Goal: Information Seeking & Learning: Learn about a topic

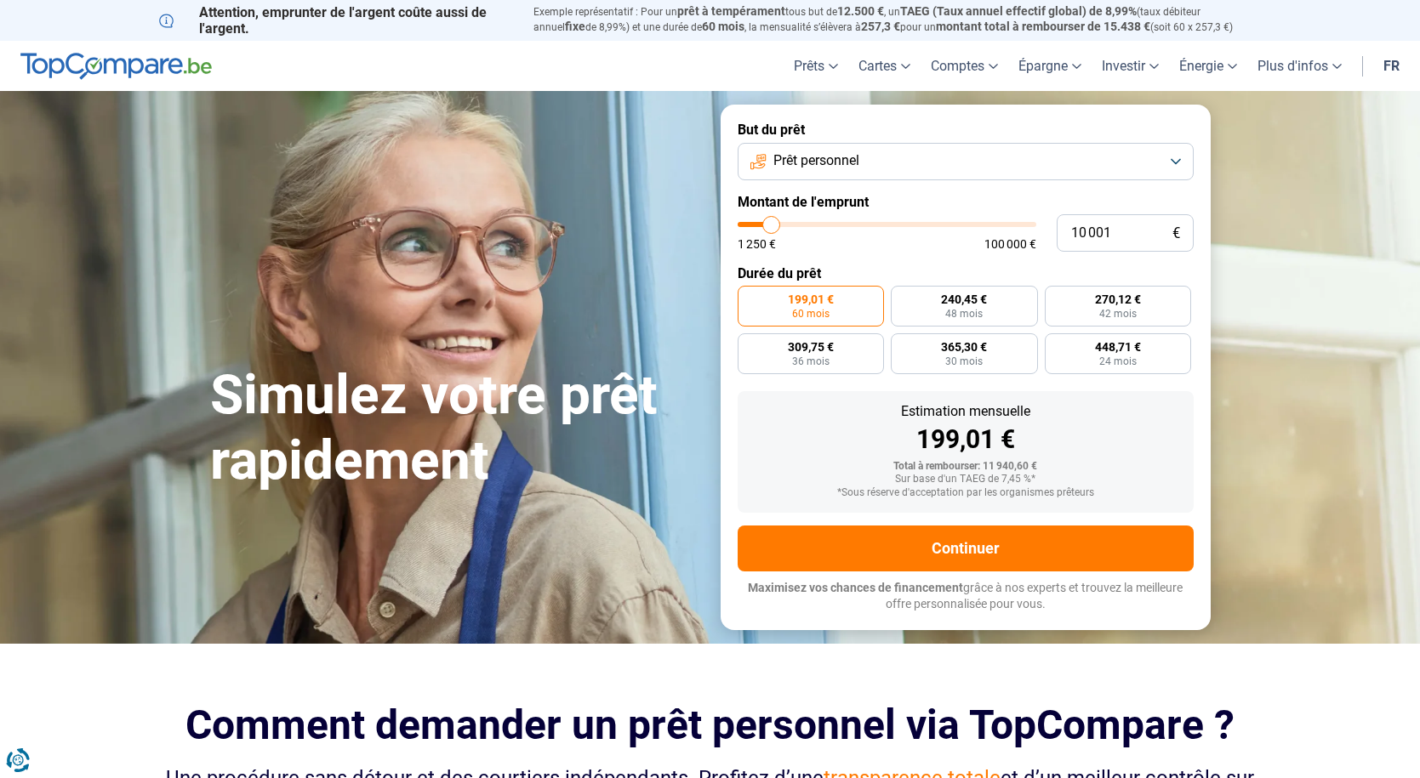
click at [1175, 164] on button "Prêt personnel" at bounding box center [966, 161] width 456 height 37
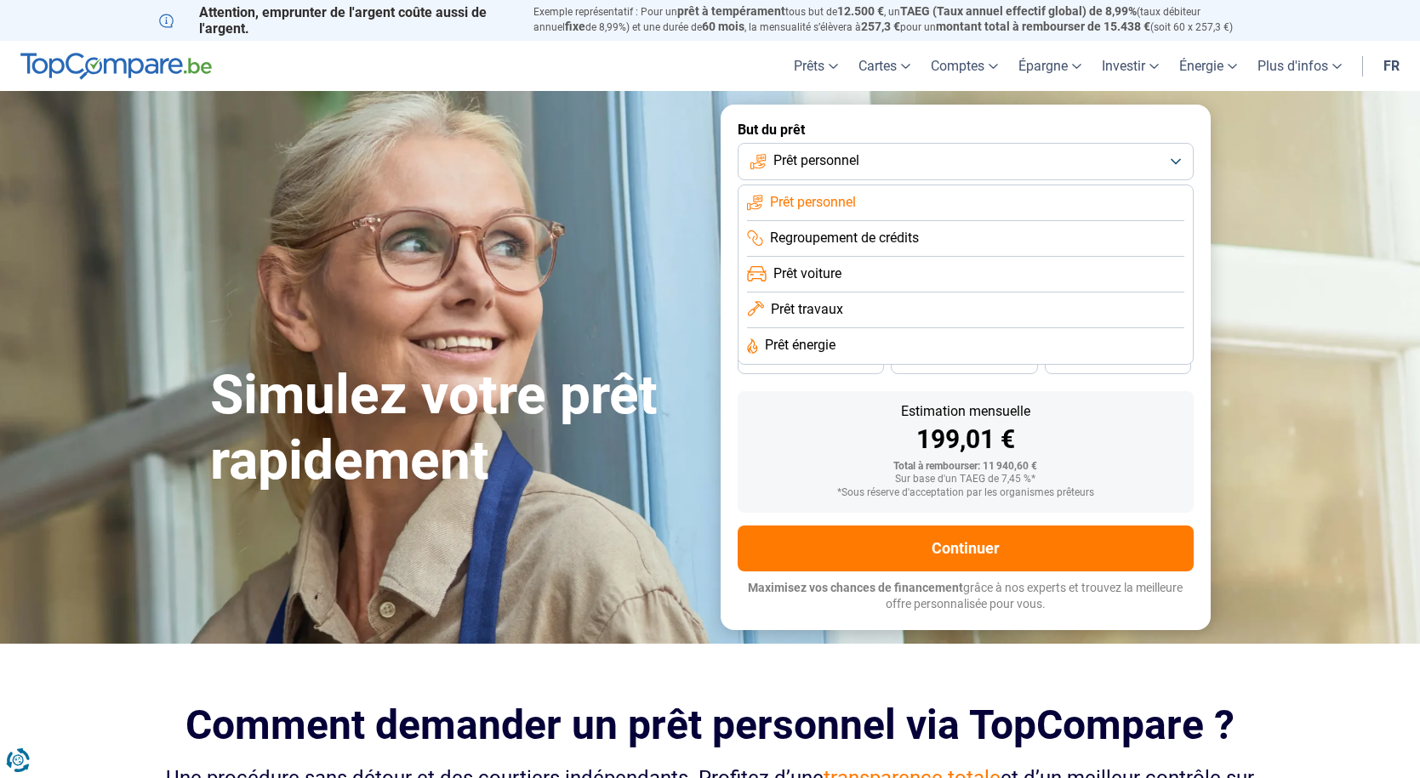
click at [1284, 230] on section "Simulez votre prêt rapidement Simulez votre prêt rapidement But du prêt Prêt pe…" at bounding box center [710, 367] width 1420 height 552
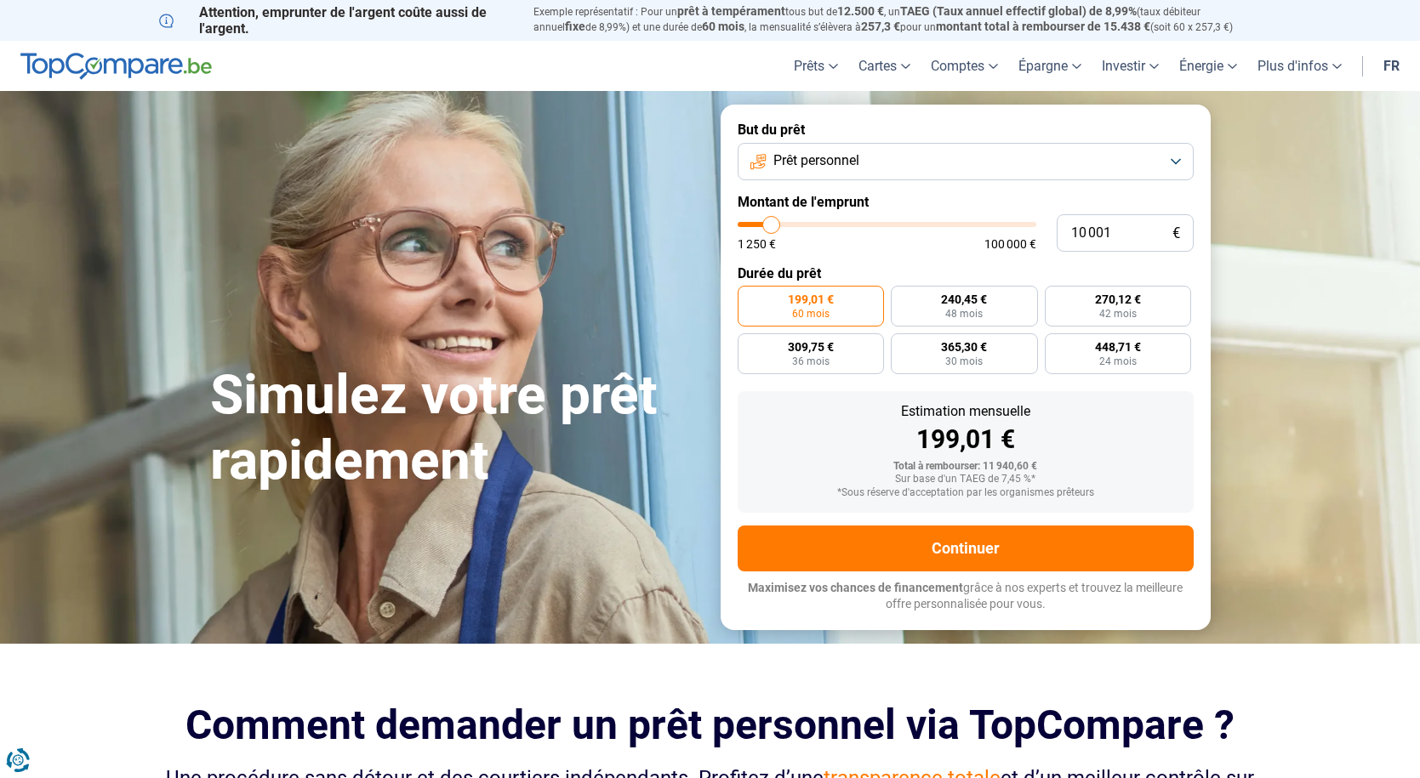
type input "8 000"
type input "8000"
type input "8 250"
type input "8250"
type input "8 500"
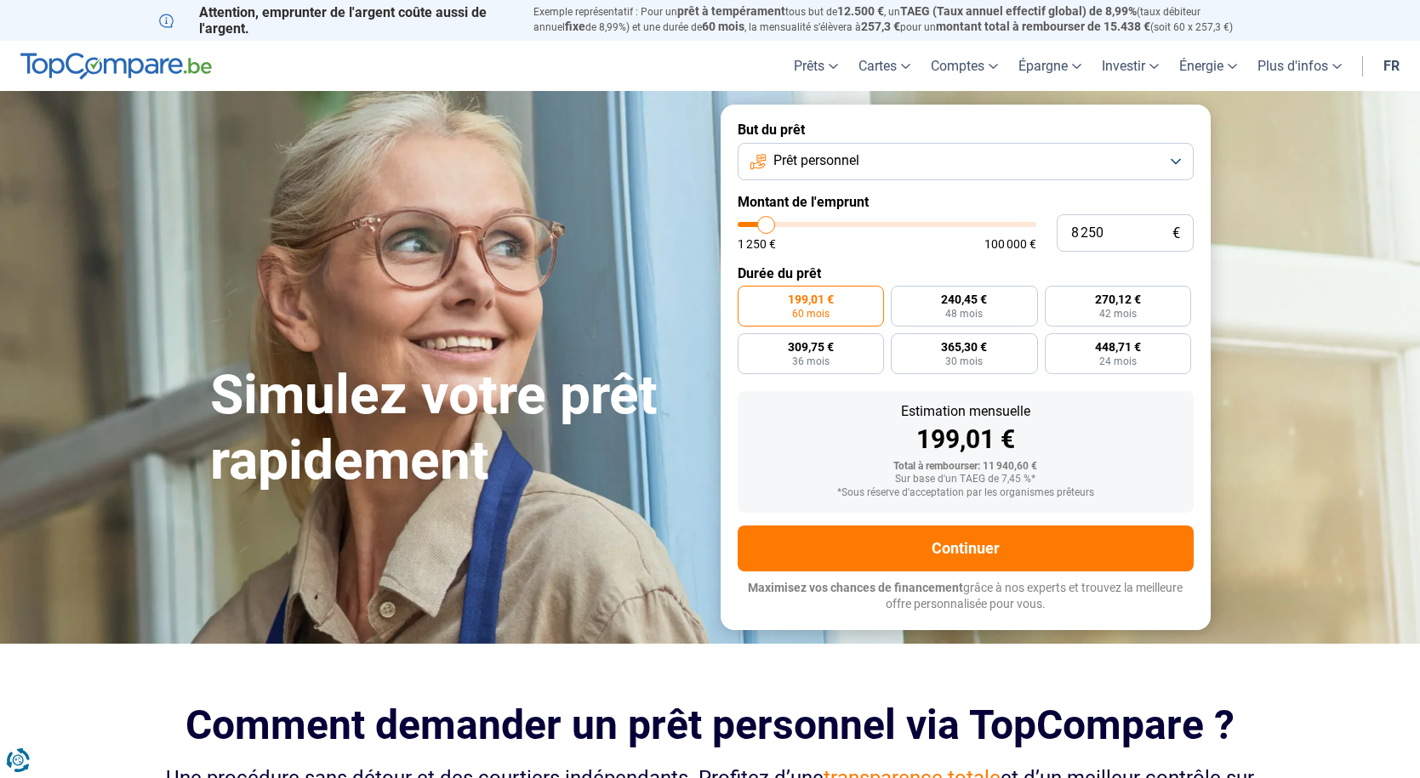
type input "8500"
type input "9 000"
type input "9000"
type input "9 500"
type input "9500"
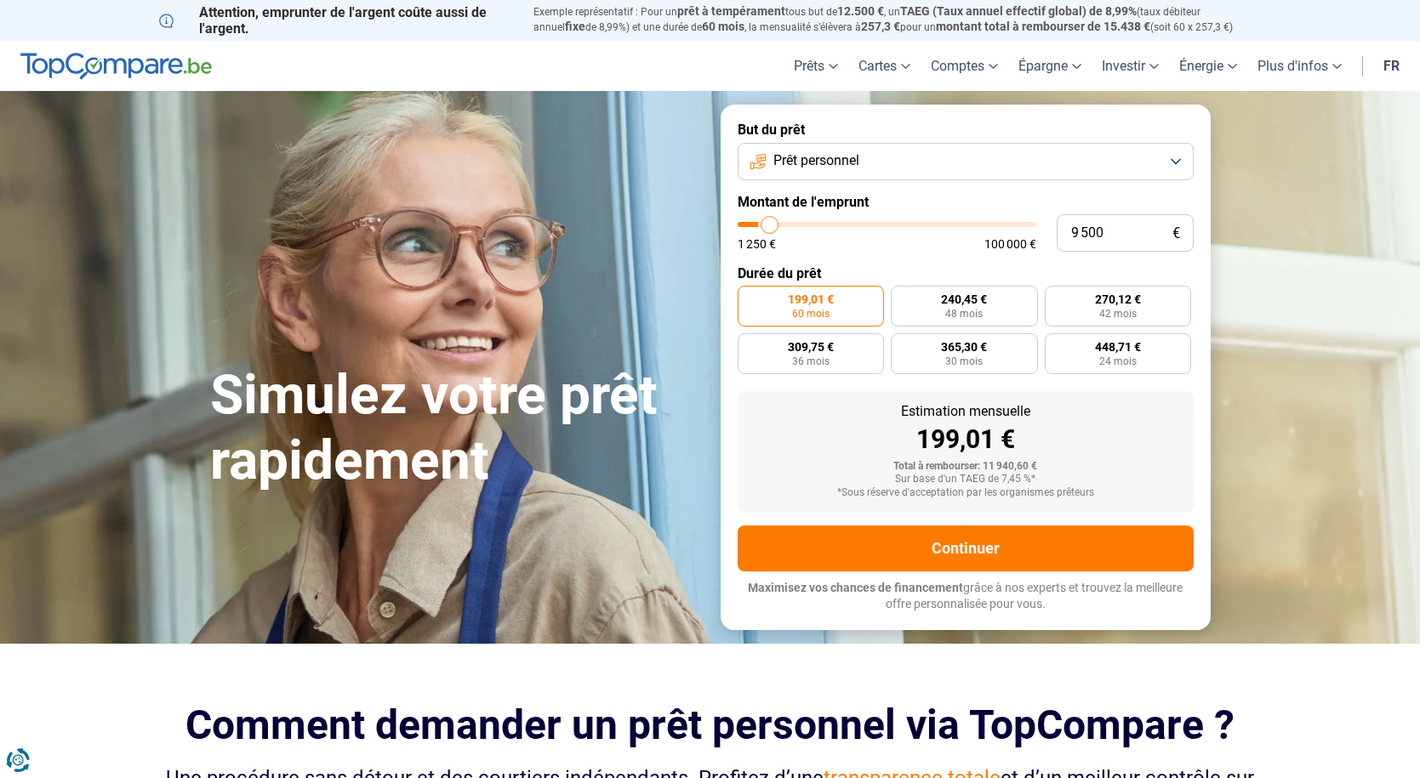
type input "10 000"
type input "10000"
type input "11 000"
type input "11000"
type input "12 000"
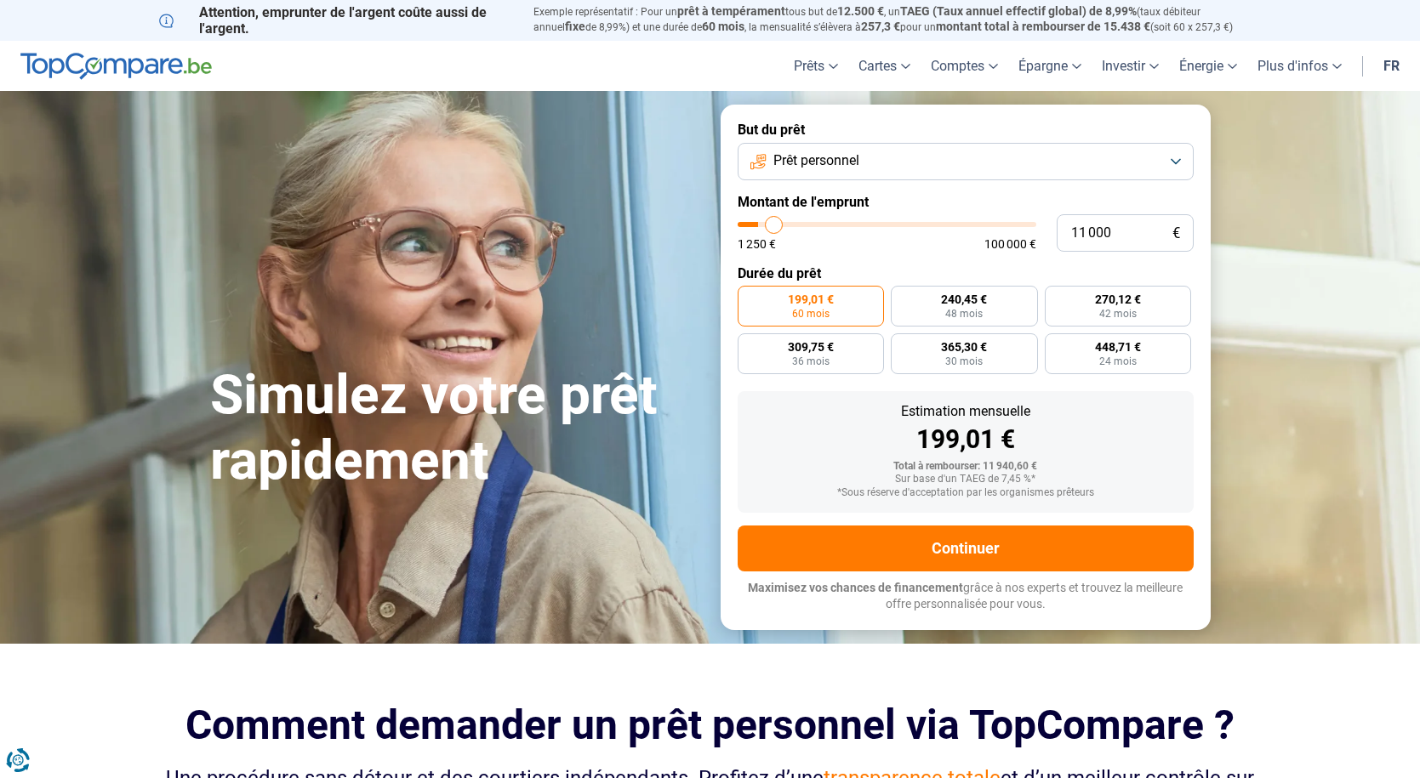
type input "12000"
type input "13 250"
type input "13250"
type input "14 500"
type input "14500"
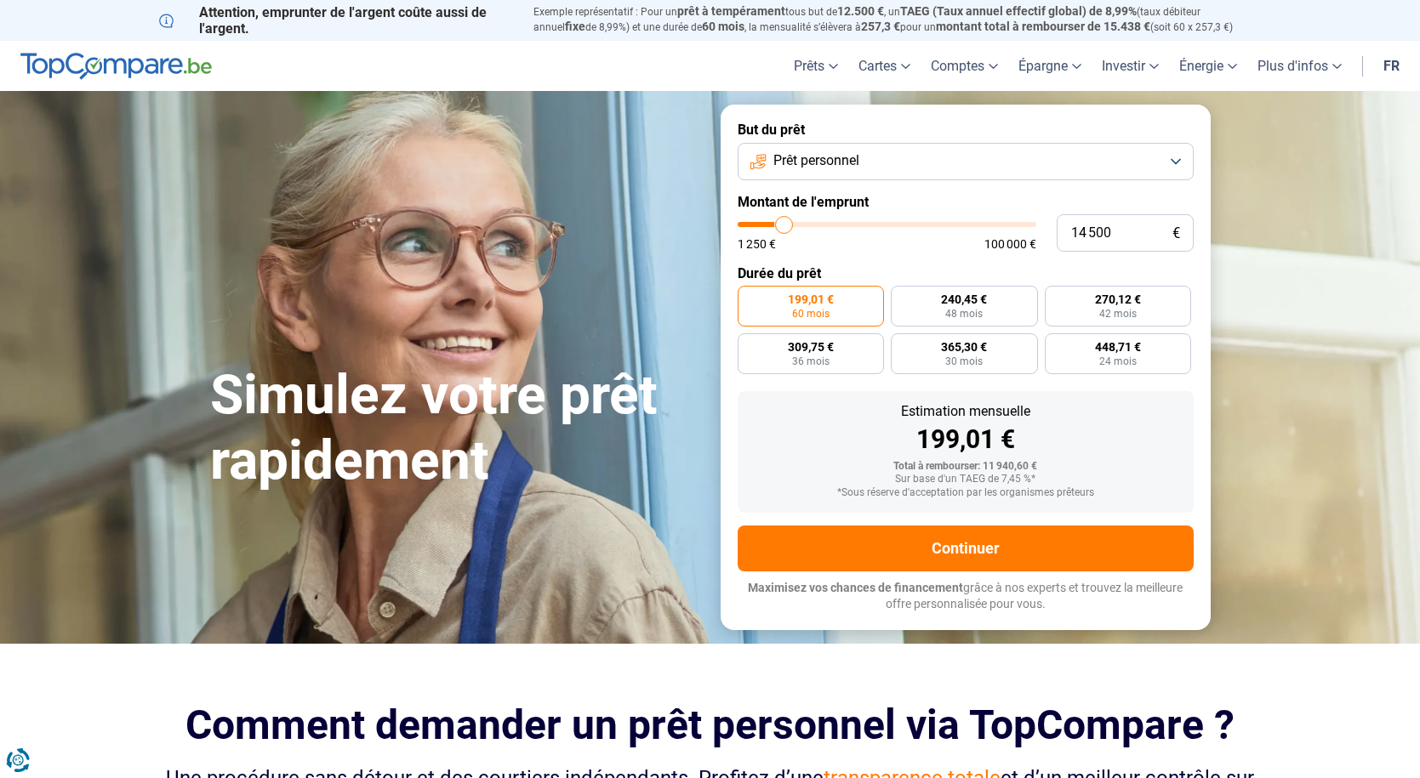
type input "15 000"
type input "15000"
type input "15 500"
type input "15500"
type input "15 750"
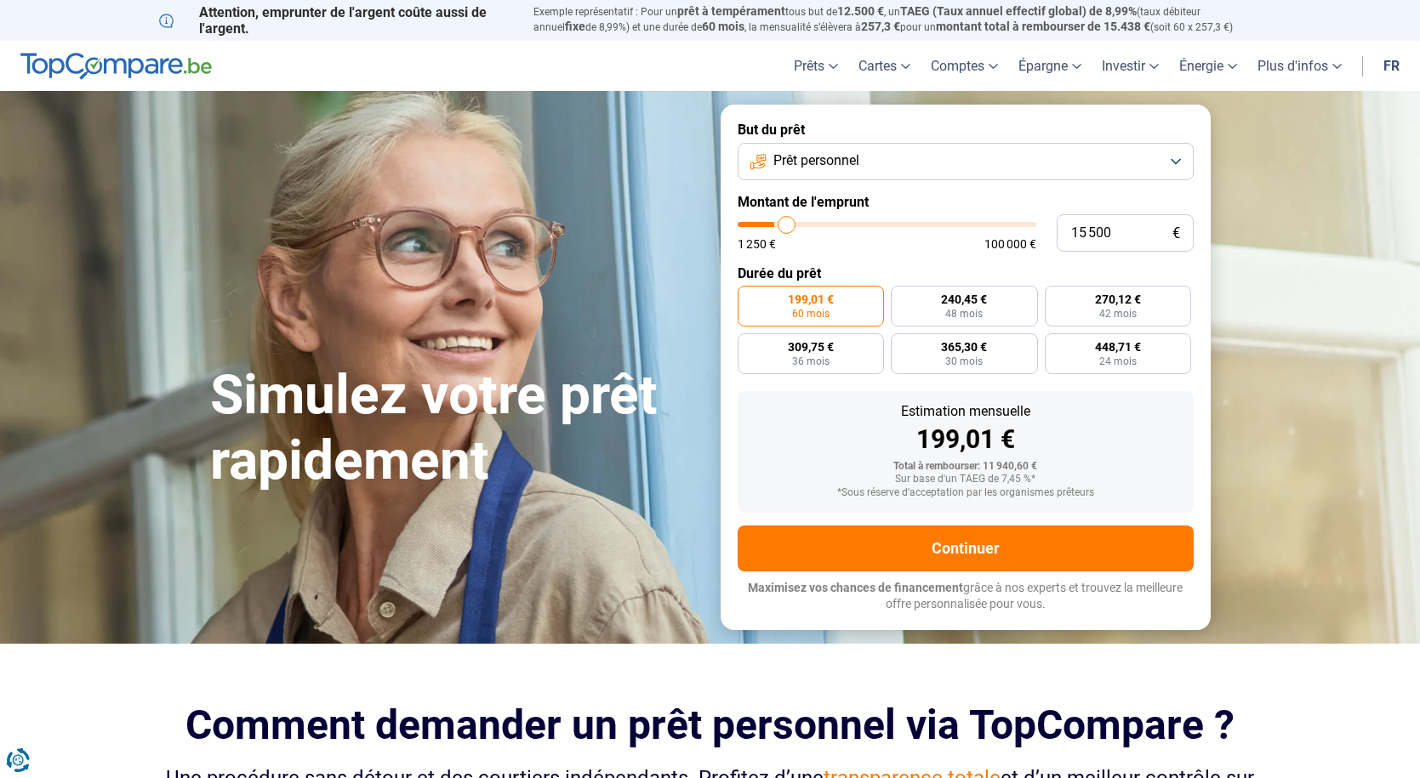
type input "15750"
type input "16 000"
type input "16000"
type input "17 000"
type input "17000"
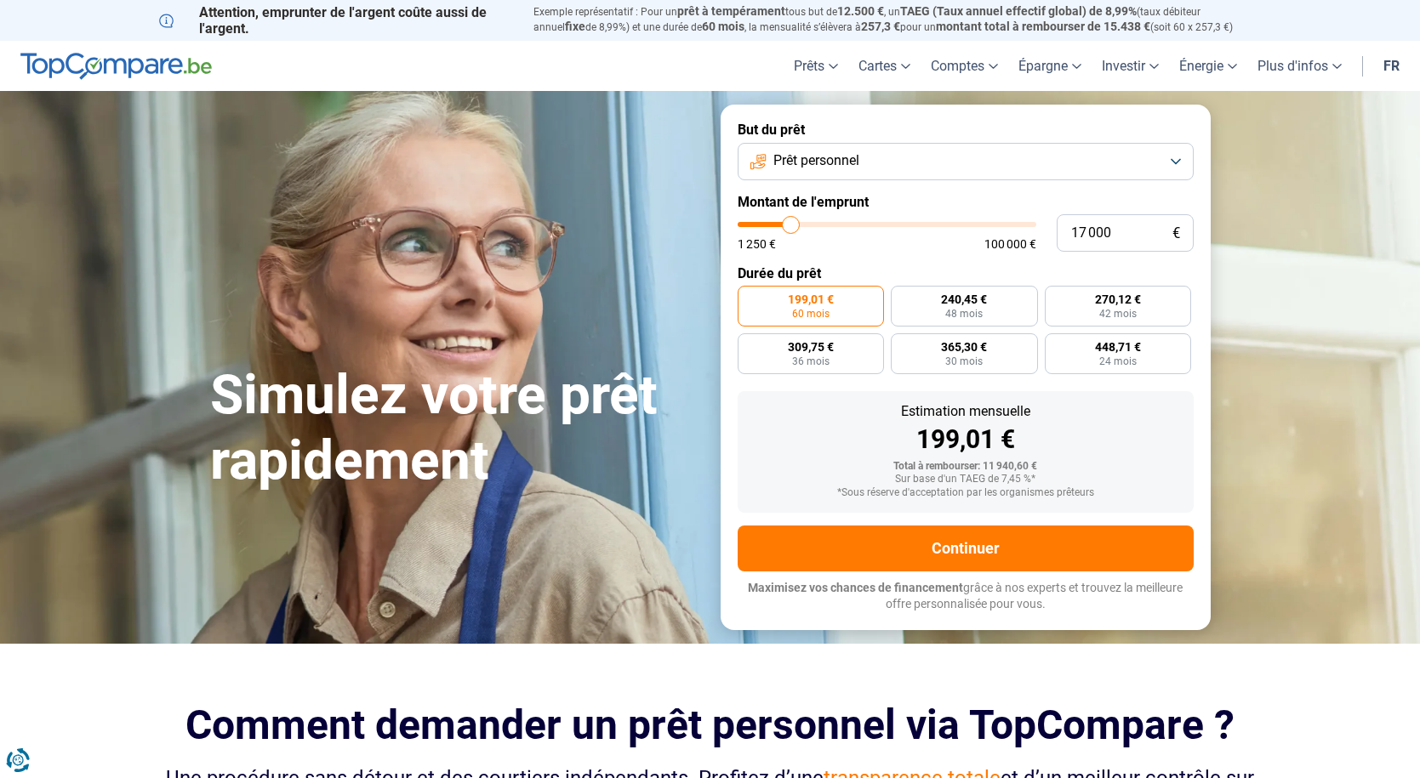
type input "18 000"
type input "18000"
type input "19 750"
type input "19750"
type input "21 250"
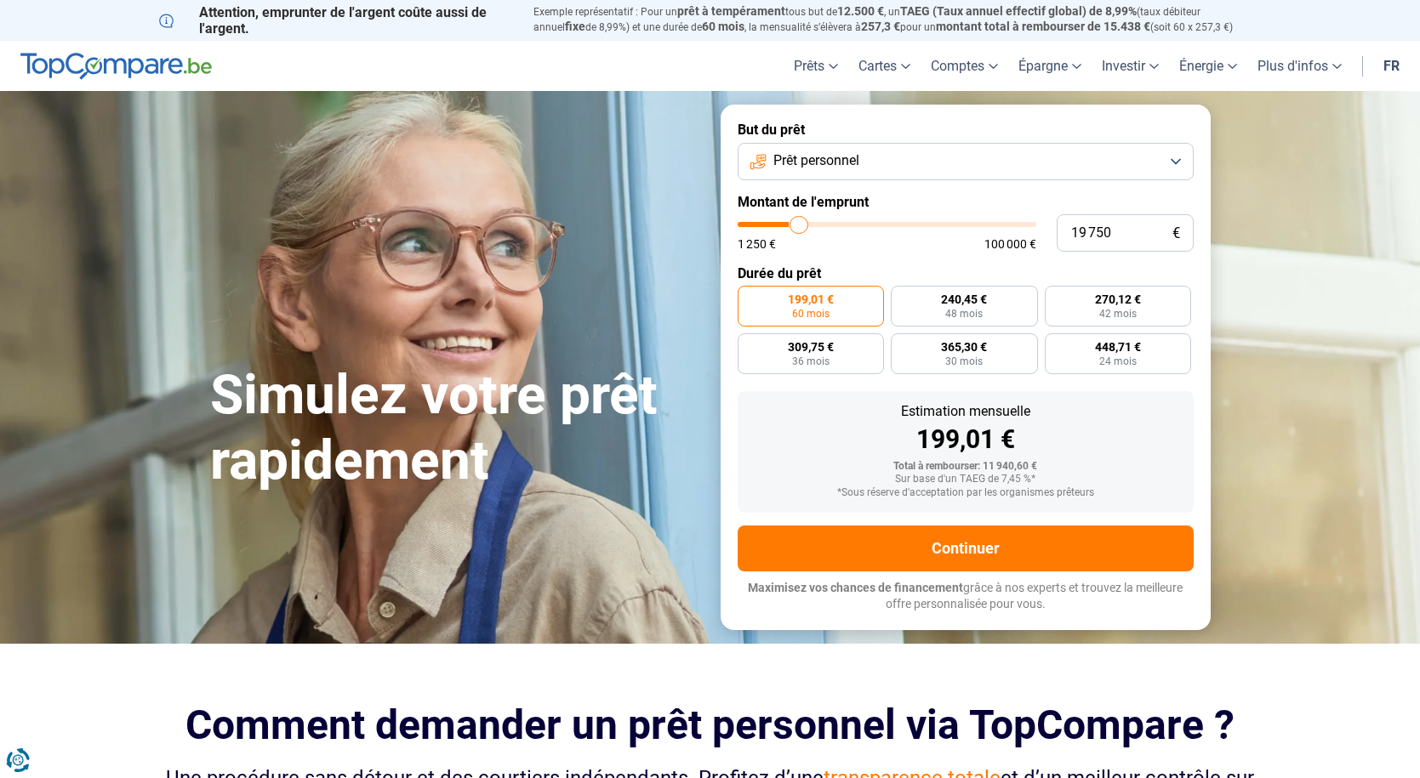
type input "21250"
type input "22 000"
type input "22000"
type input "22 250"
type input "22250"
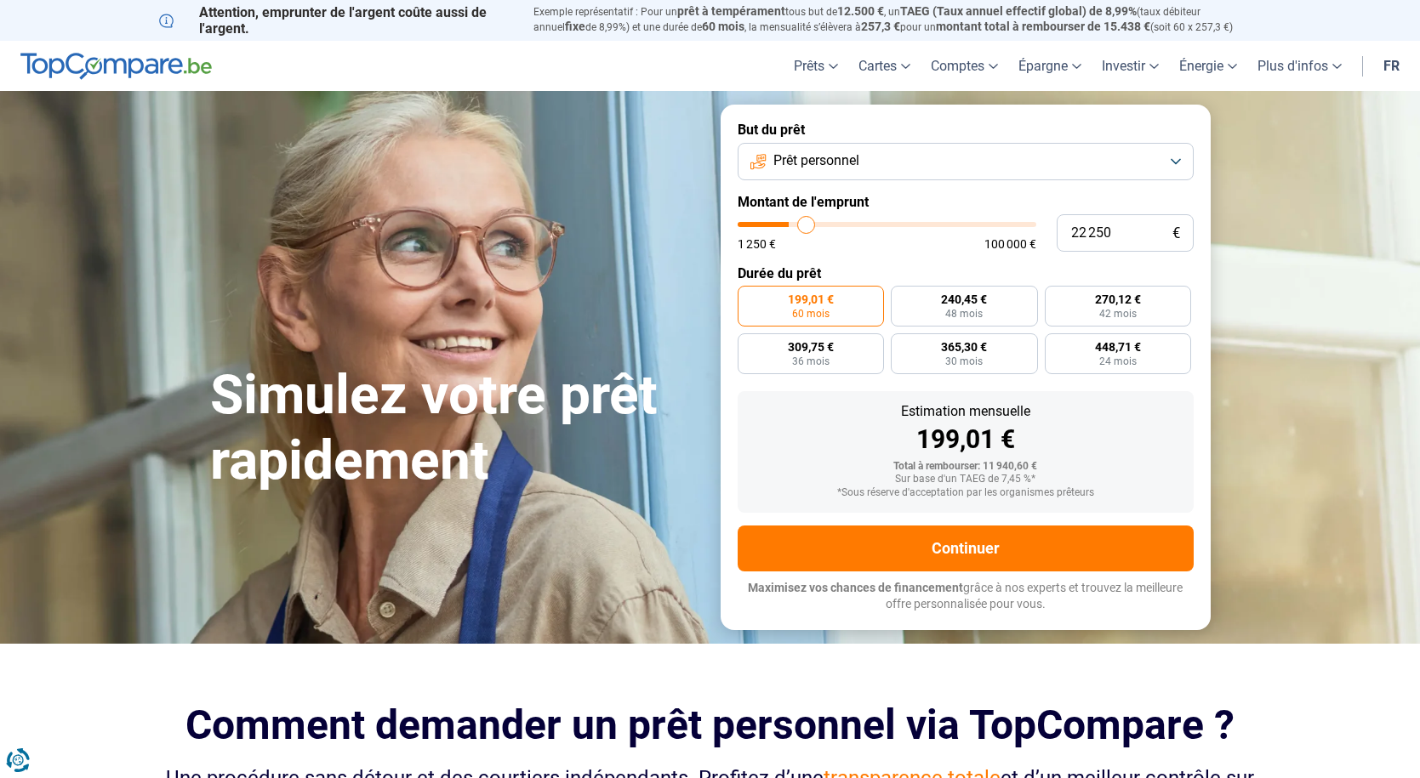
type input "23 250"
type input "23250"
type input "23 750"
type input "23750"
type input "25 000"
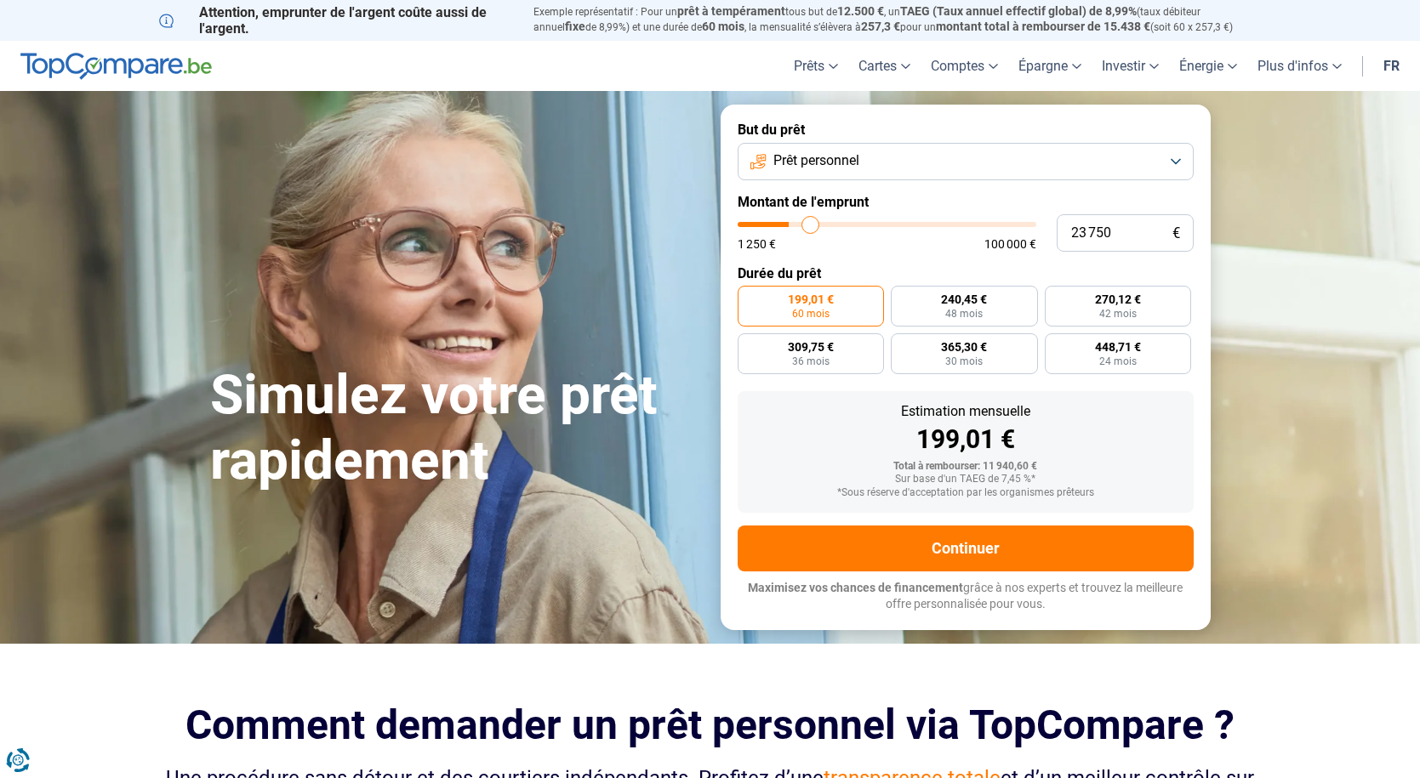
type input "25000"
type input "25 750"
type input "25750"
type input "26 250"
type input "26250"
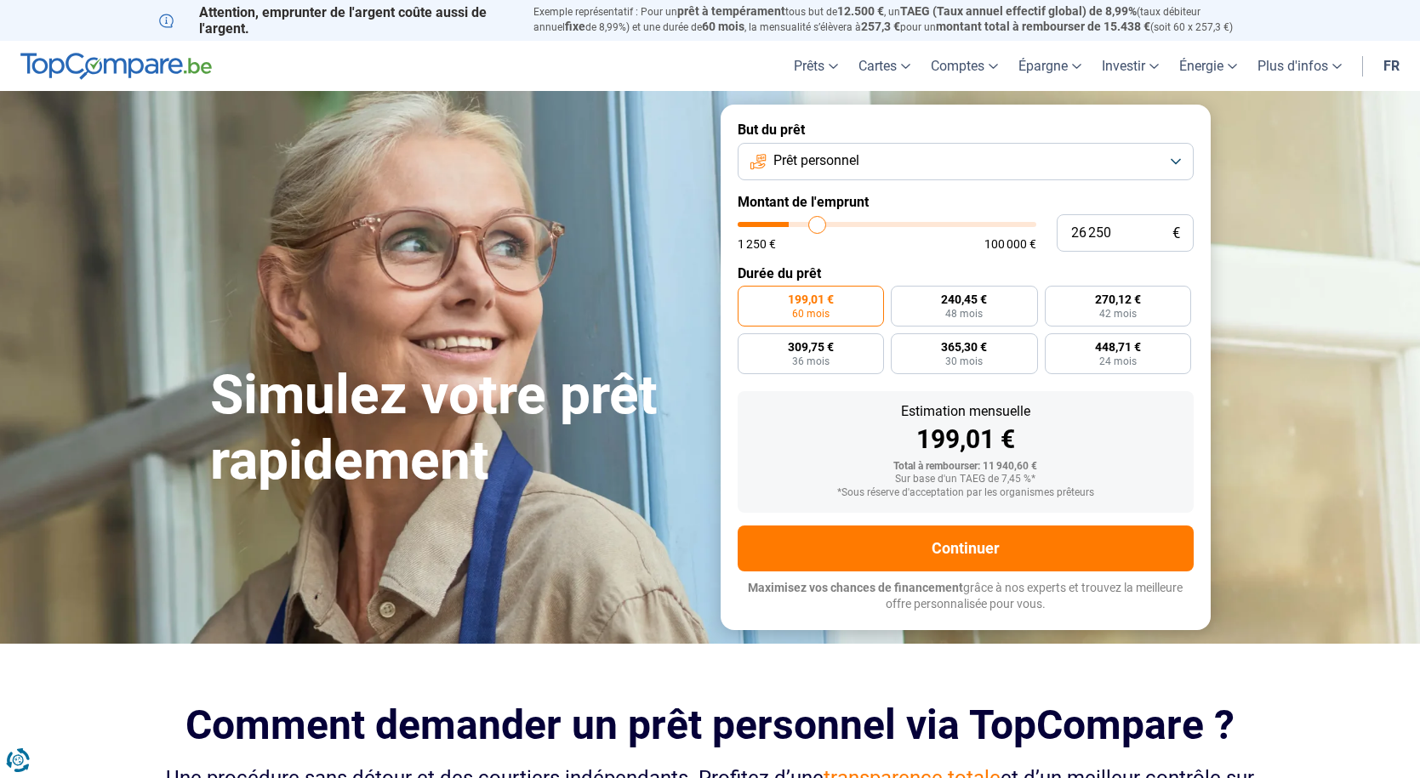
type input "26 750"
type input "26750"
type input "27 250"
type input "27250"
type input "27 750"
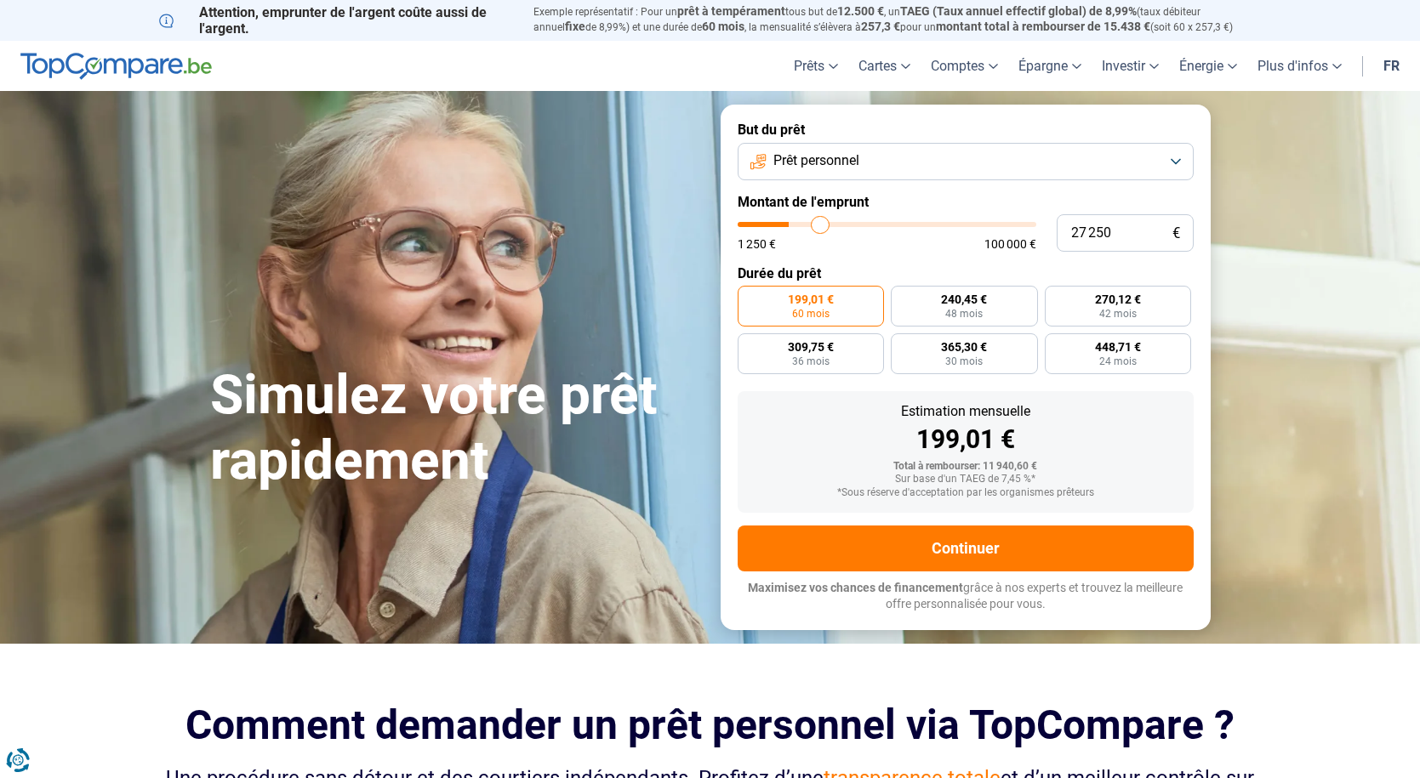
type input "27750"
type input "28 000"
type input "28000"
type input "28 750"
type input "28750"
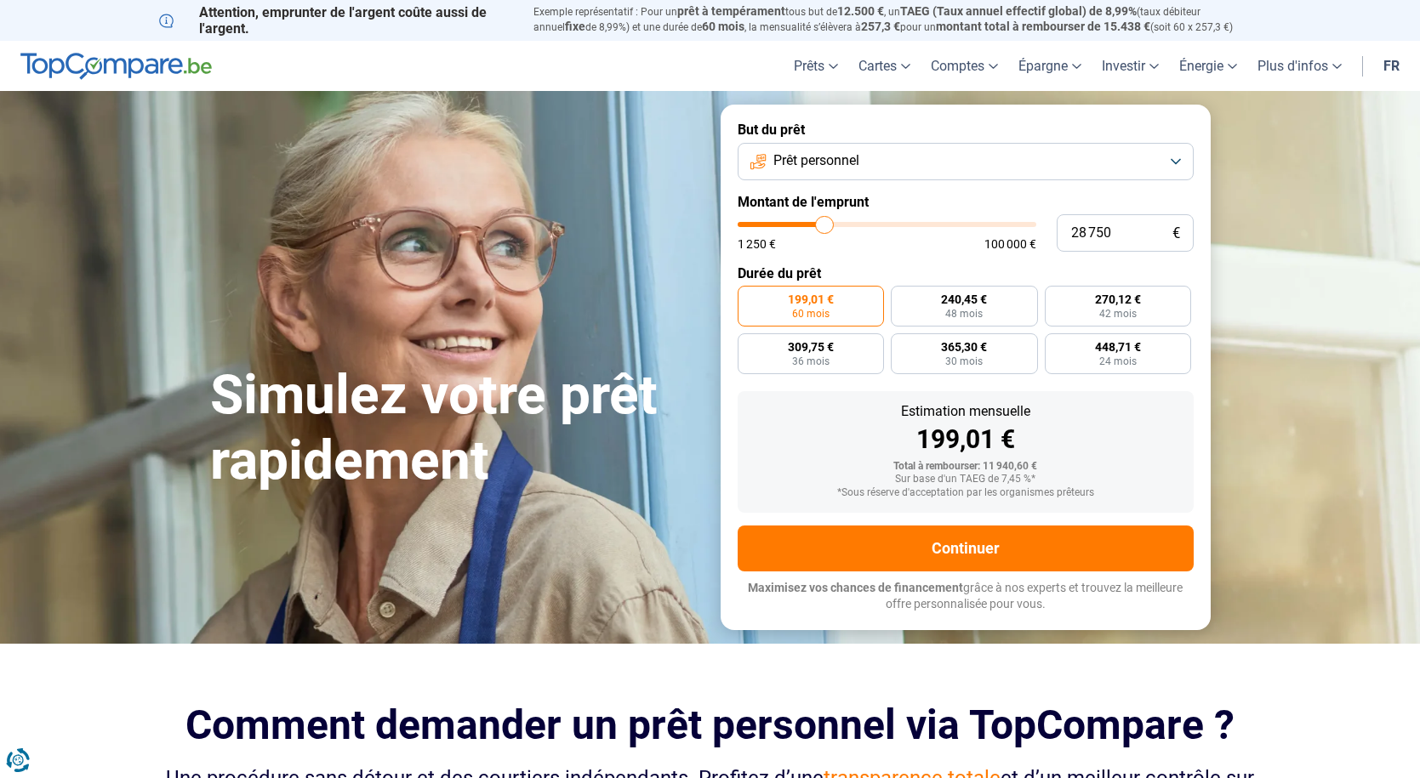
type input "29 000"
type input "29000"
type input "29 250"
type input "29250"
type input "29 500"
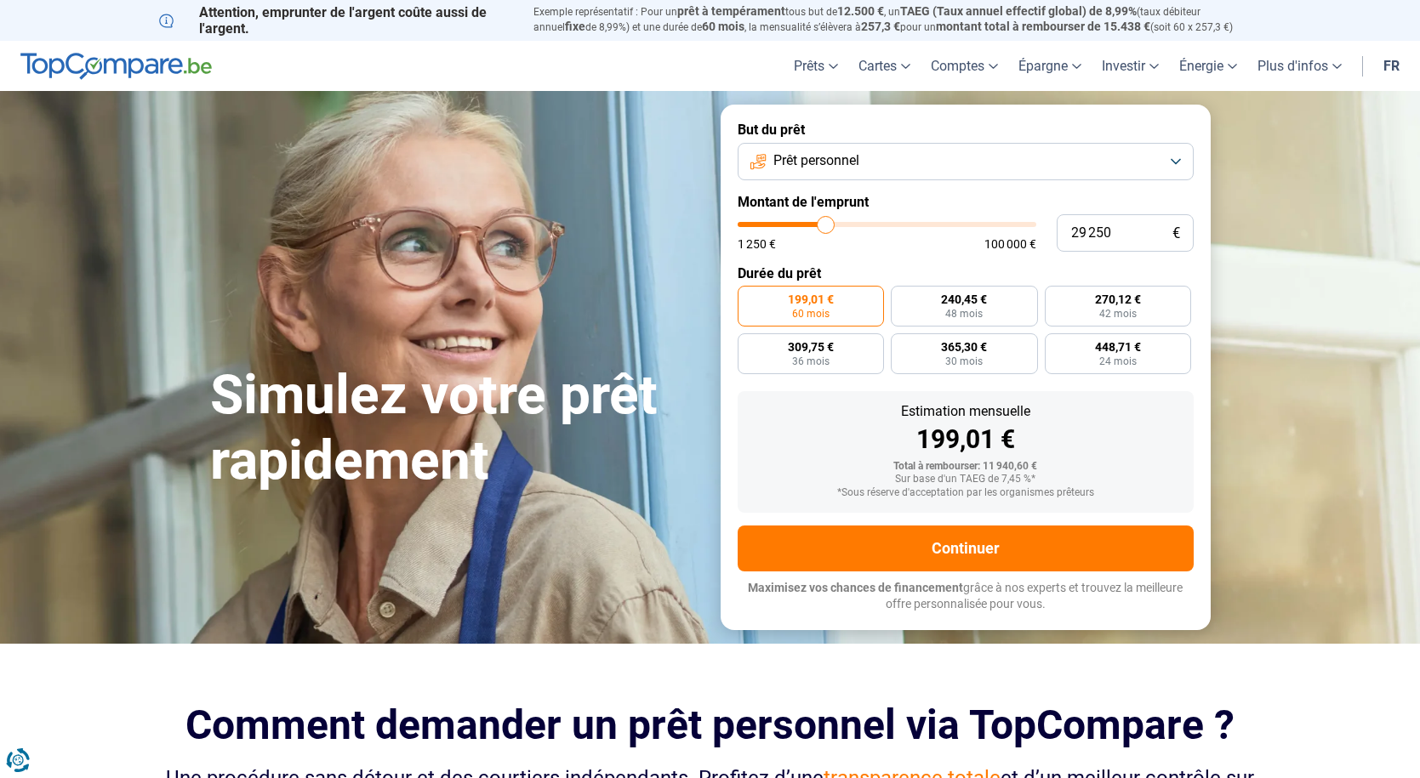
type input "29500"
type input "30 500"
type input "30500"
type input "31 000"
type input "31000"
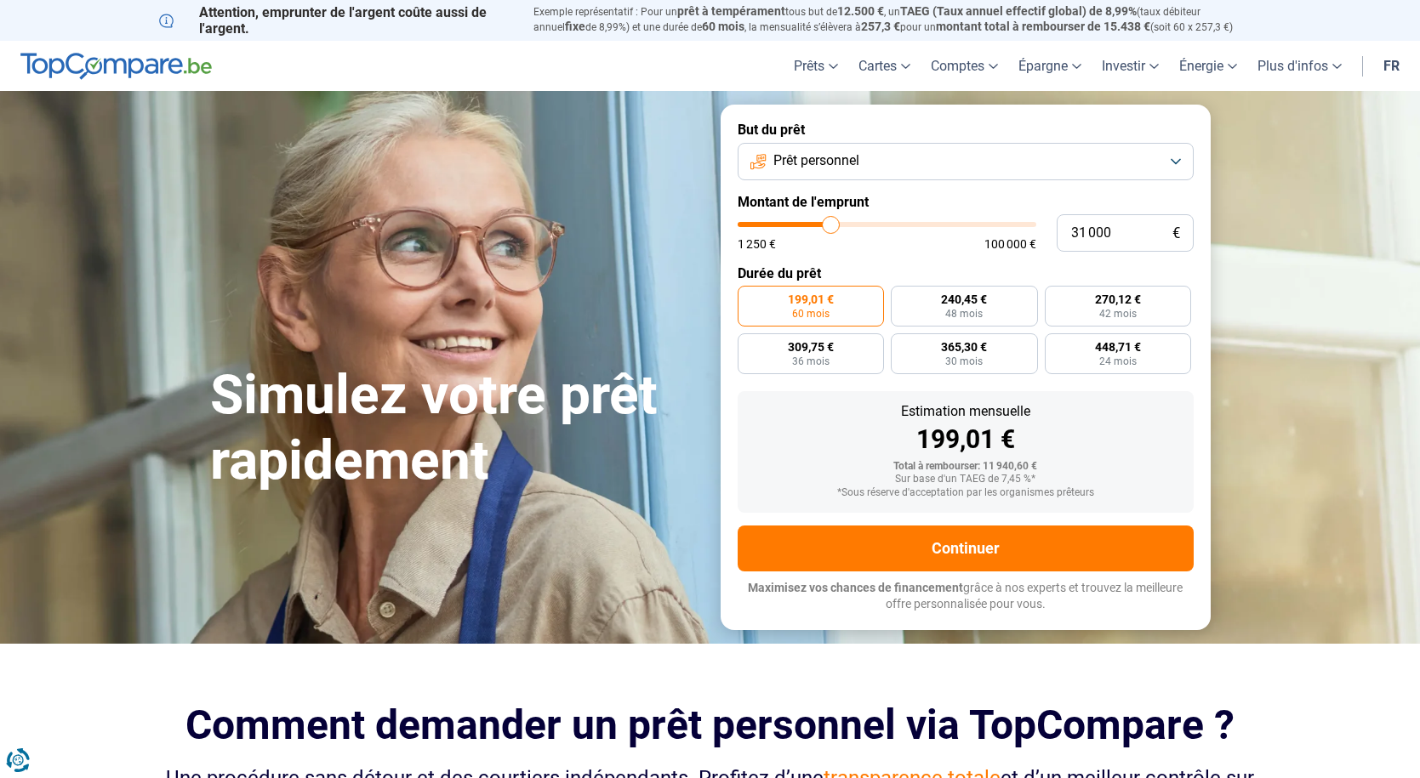
type input "32 000"
type input "32000"
type input "32 250"
type input "32250"
type input "32 500"
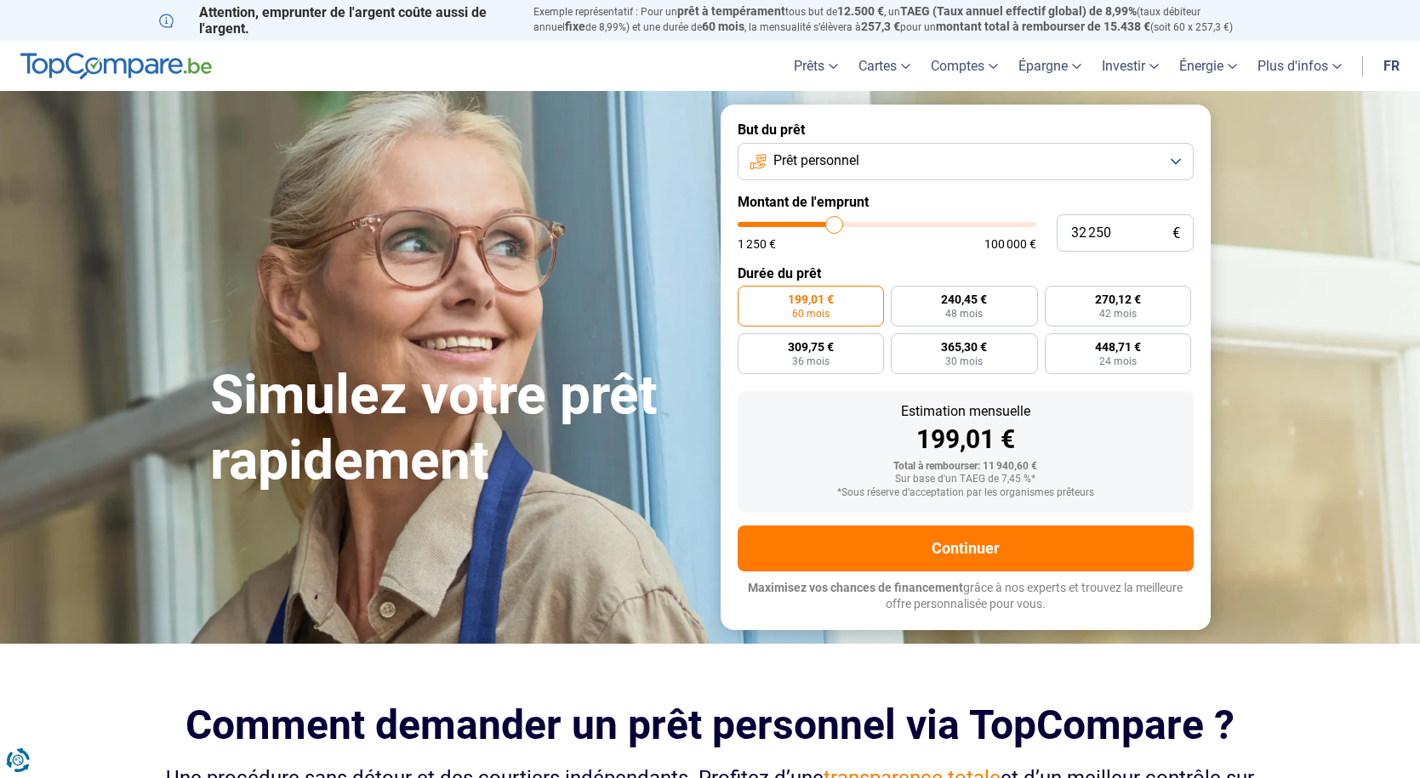
type input "32500"
type input "32 750"
type input "32750"
type input "33 250"
type input "33250"
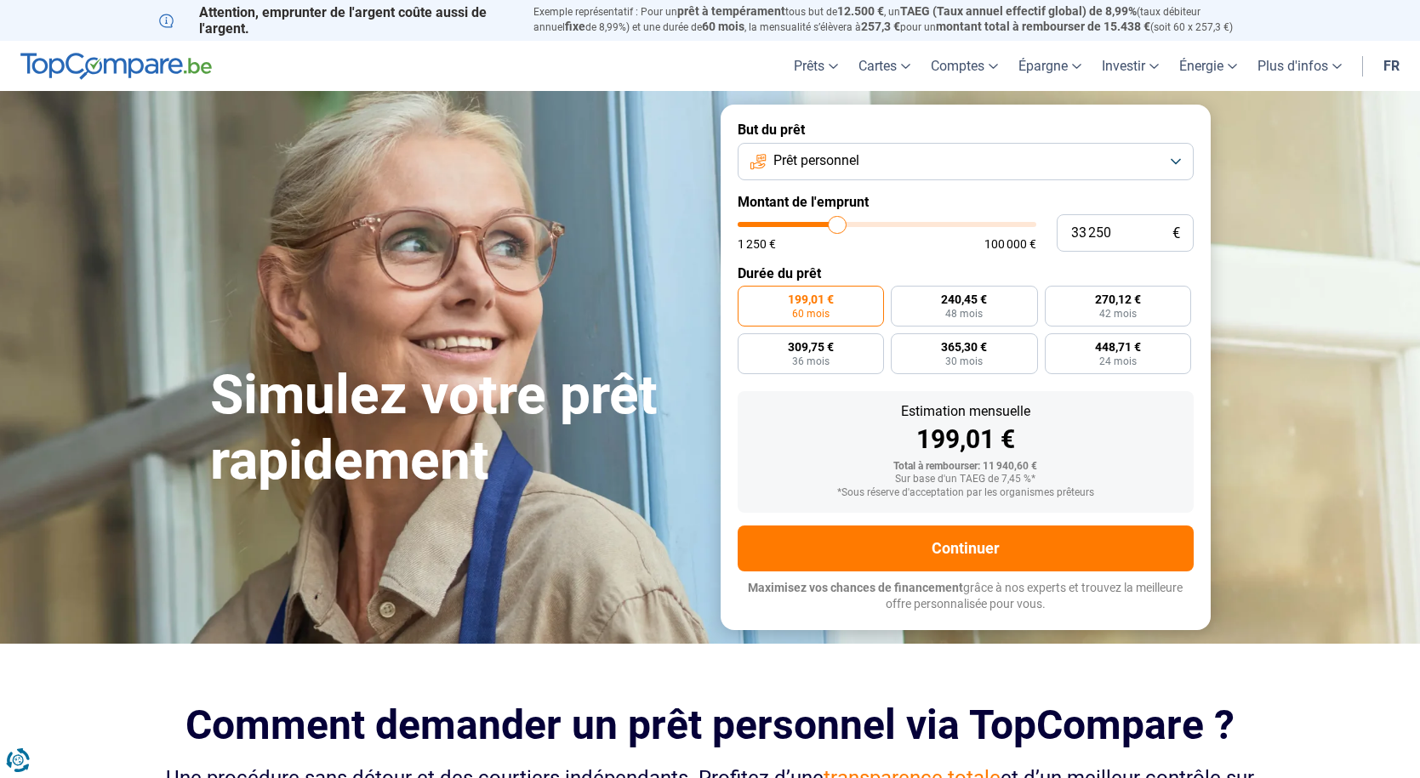
type input "33 500"
type input "33500"
type input "33 750"
type input "33750"
type input "34 000"
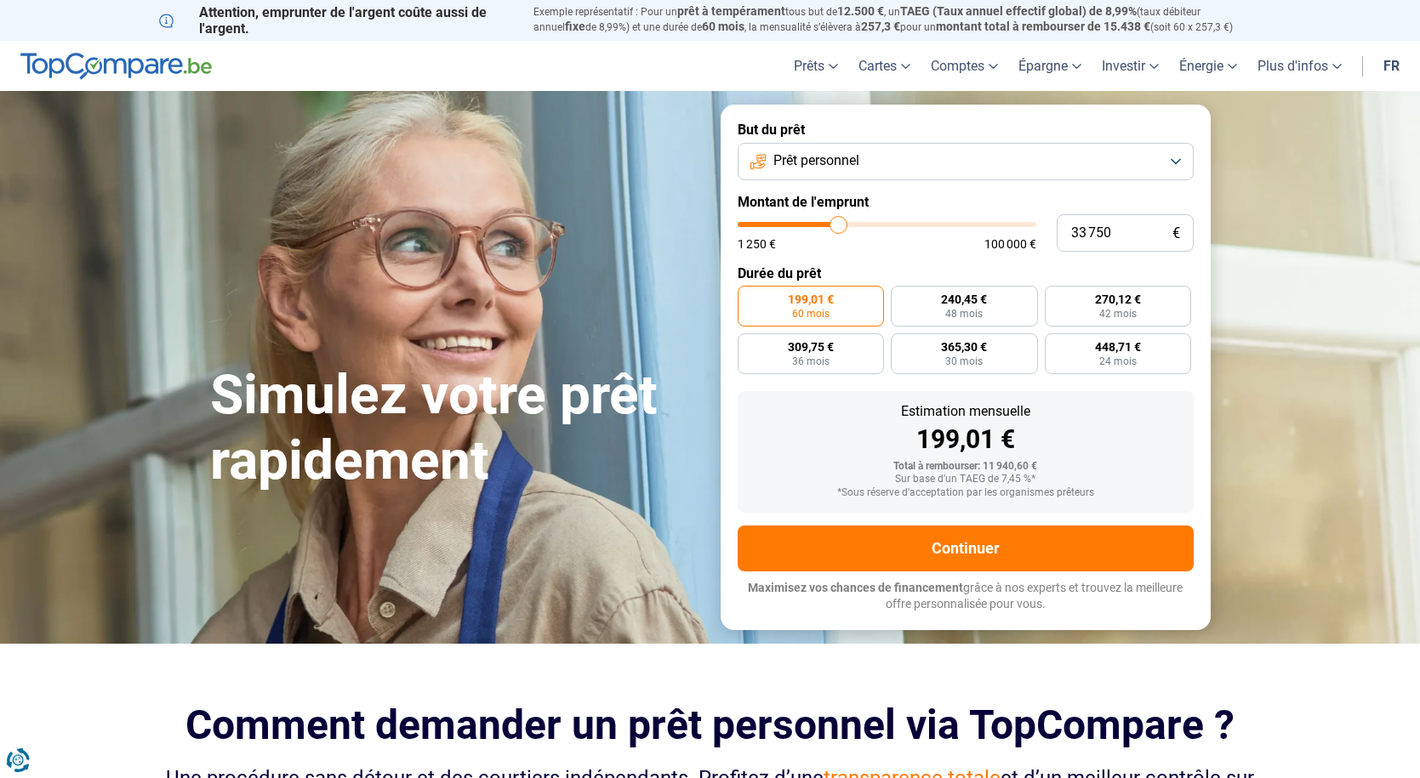
type input "34000"
type input "34 750"
type input "34750"
type input "35 000"
type input "35000"
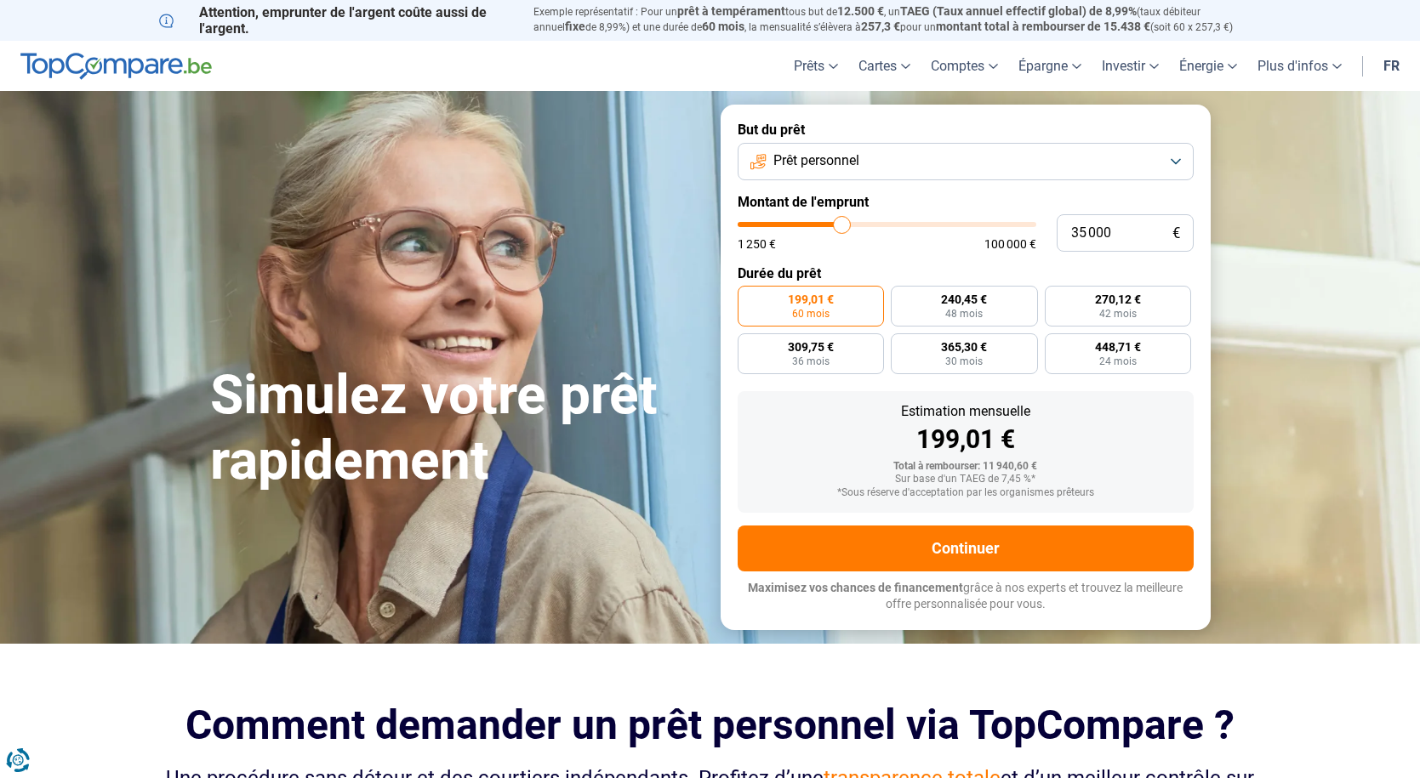
type input "35 250"
type input "35250"
type input "35 500"
type input "35500"
type input "35 750"
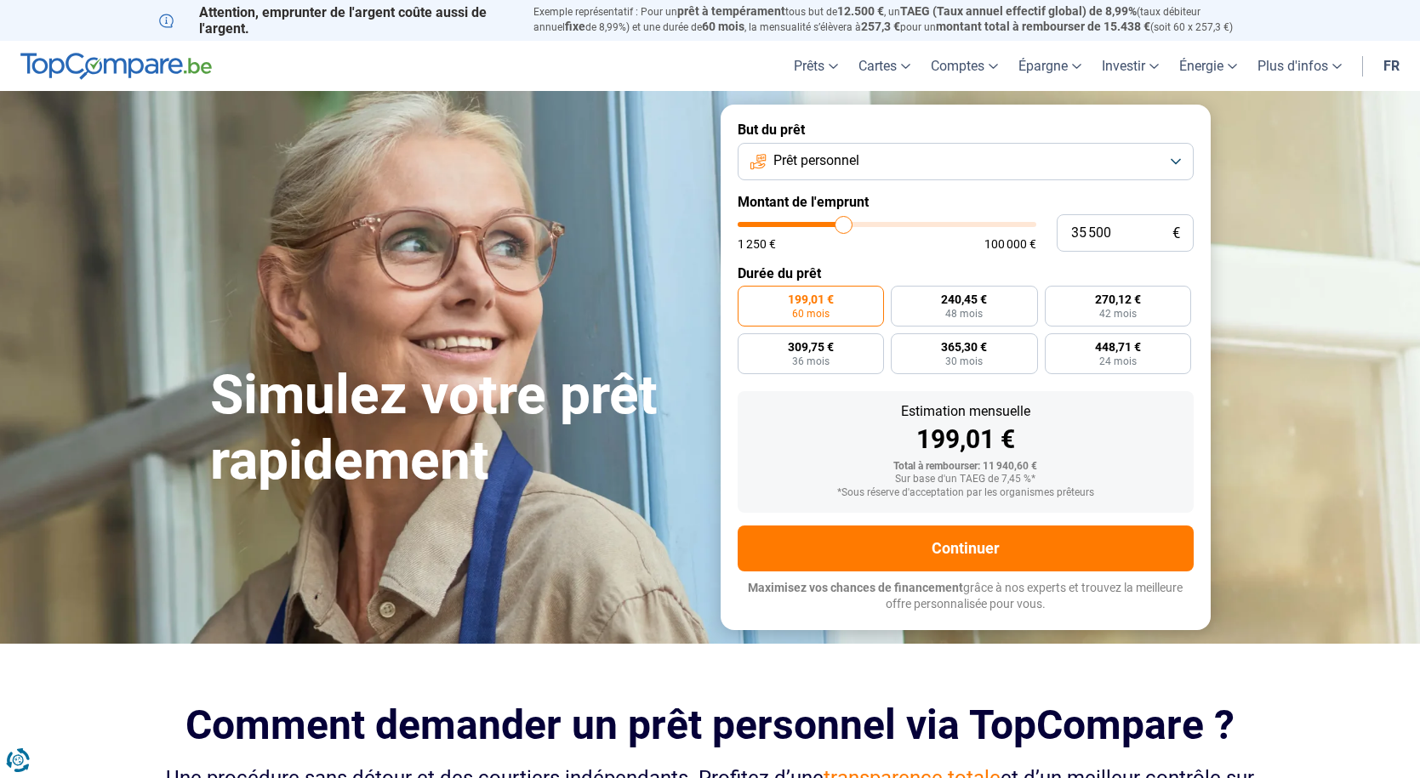
type input "35750"
type input "36 250"
type input "36250"
type input "36 500"
type input "36500"
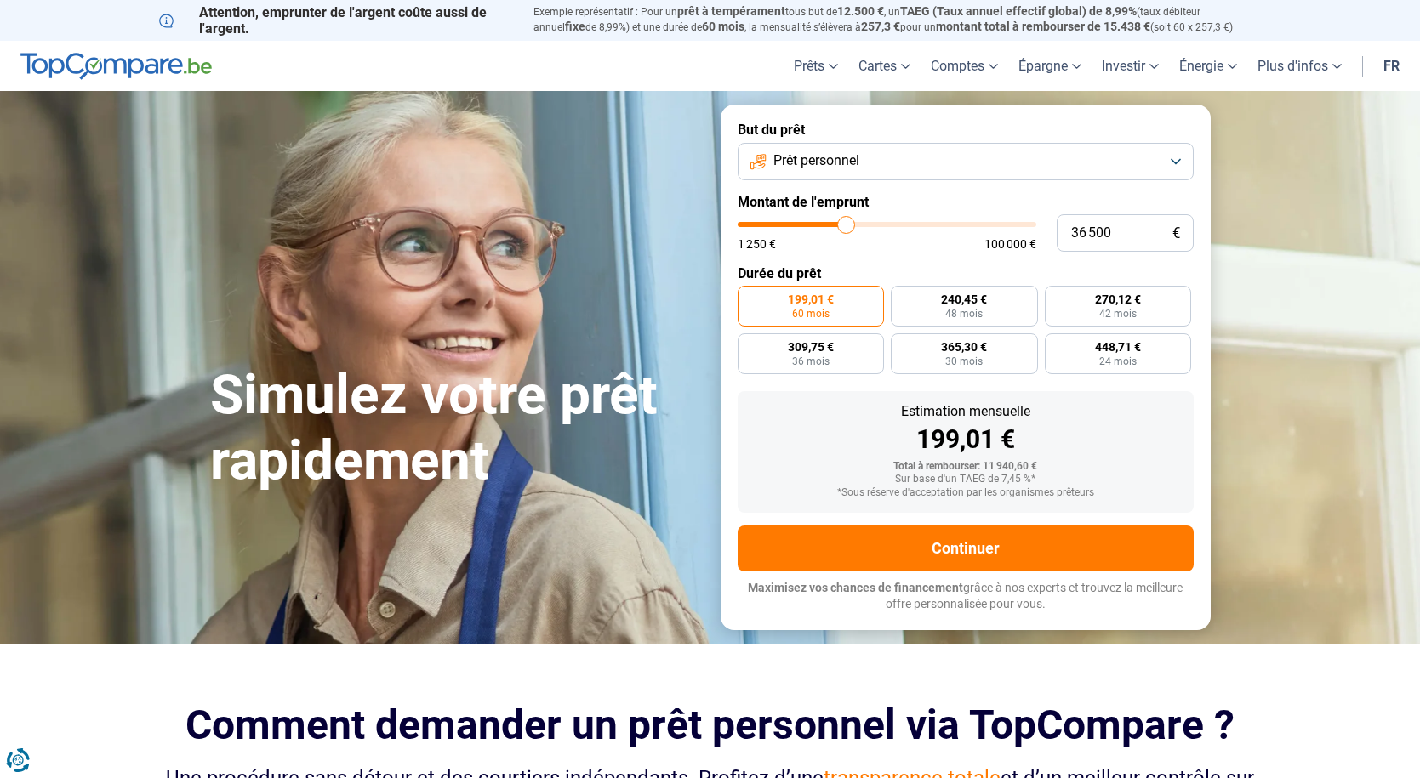
type input "36 750"
type input "36750"
type input "37 250"
type input "37250"
type input "37 750"
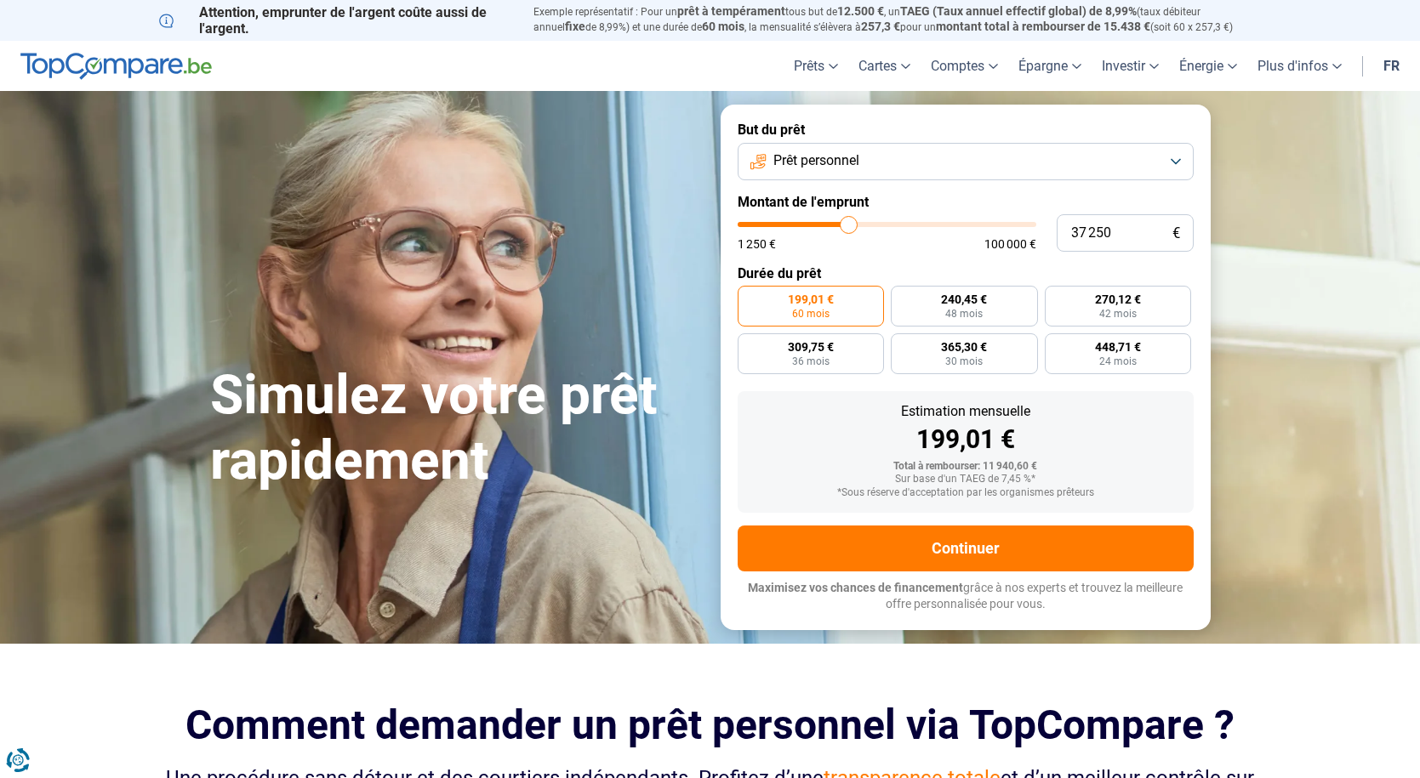
type input "37750"
type input "38 000"
type input "38000"
type input "38 250"
type input "38250"
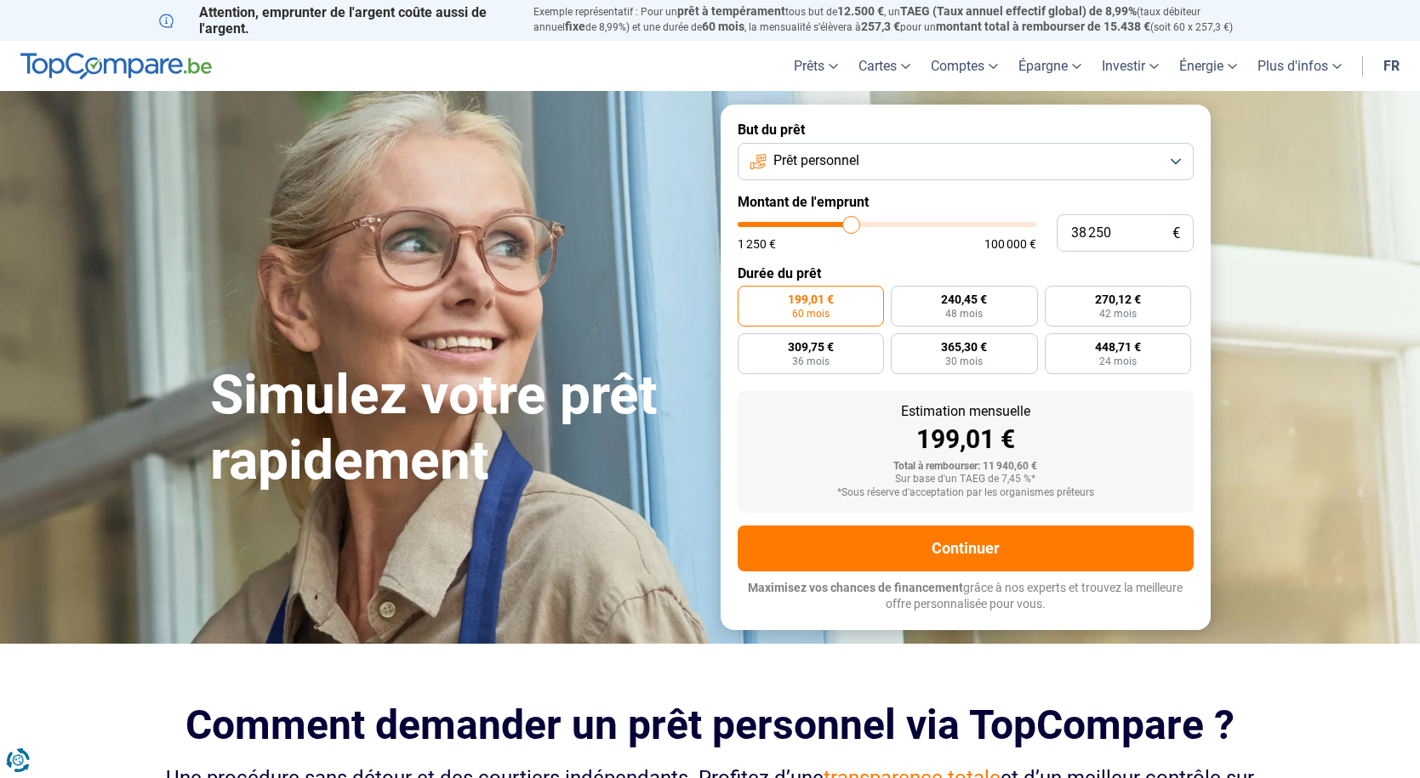
type input "38 500"
type input "38500"
type input "38 750"
type input "38750"
type input "39 500"
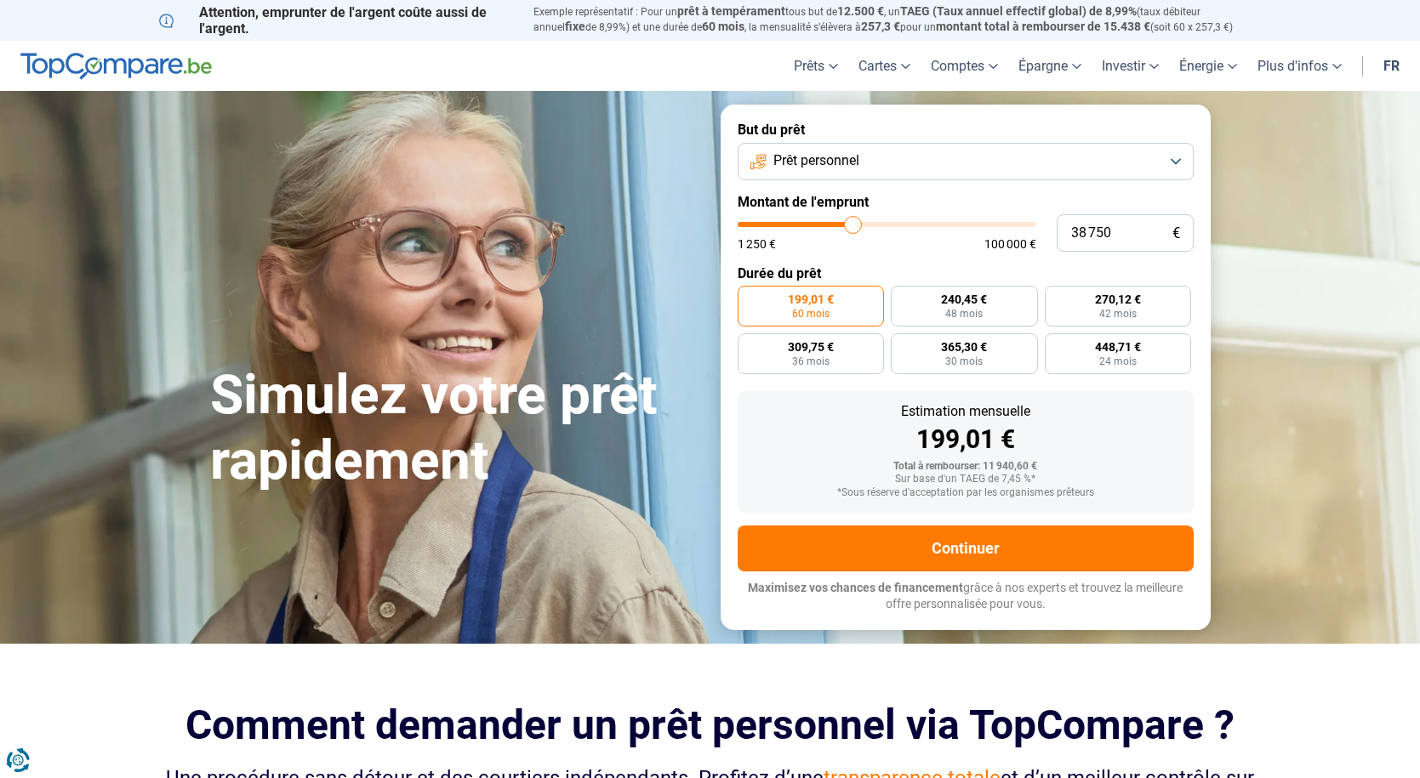
type input "39500"
type input "40 000"
type input "40000"
type input "40 250"
type input "40250"
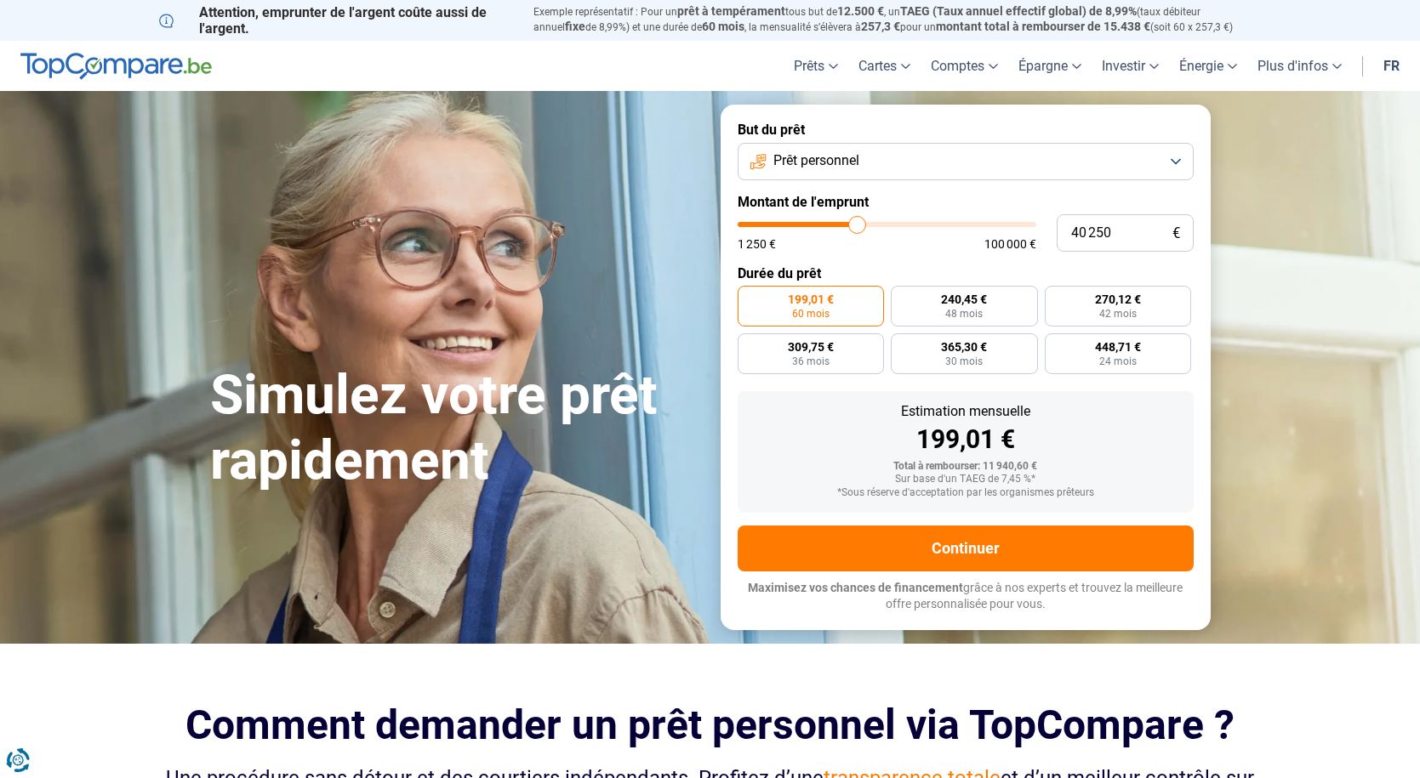
type input "40 750"
type input "40750"
type input "41 000"
type input "41000"
type input "41 250"
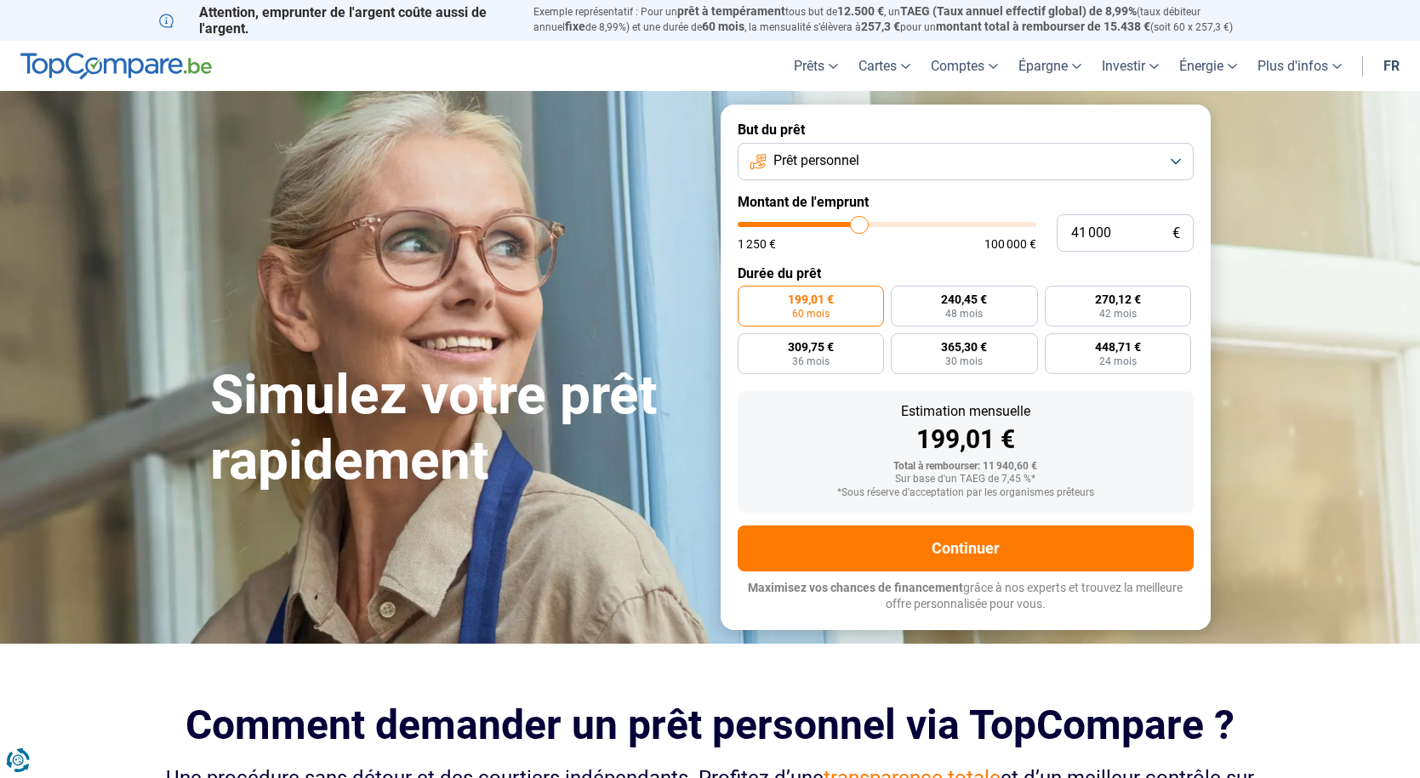
type input "41250"
type input "42 000"
type input "42000"
type input "42 250"
type input "42250"
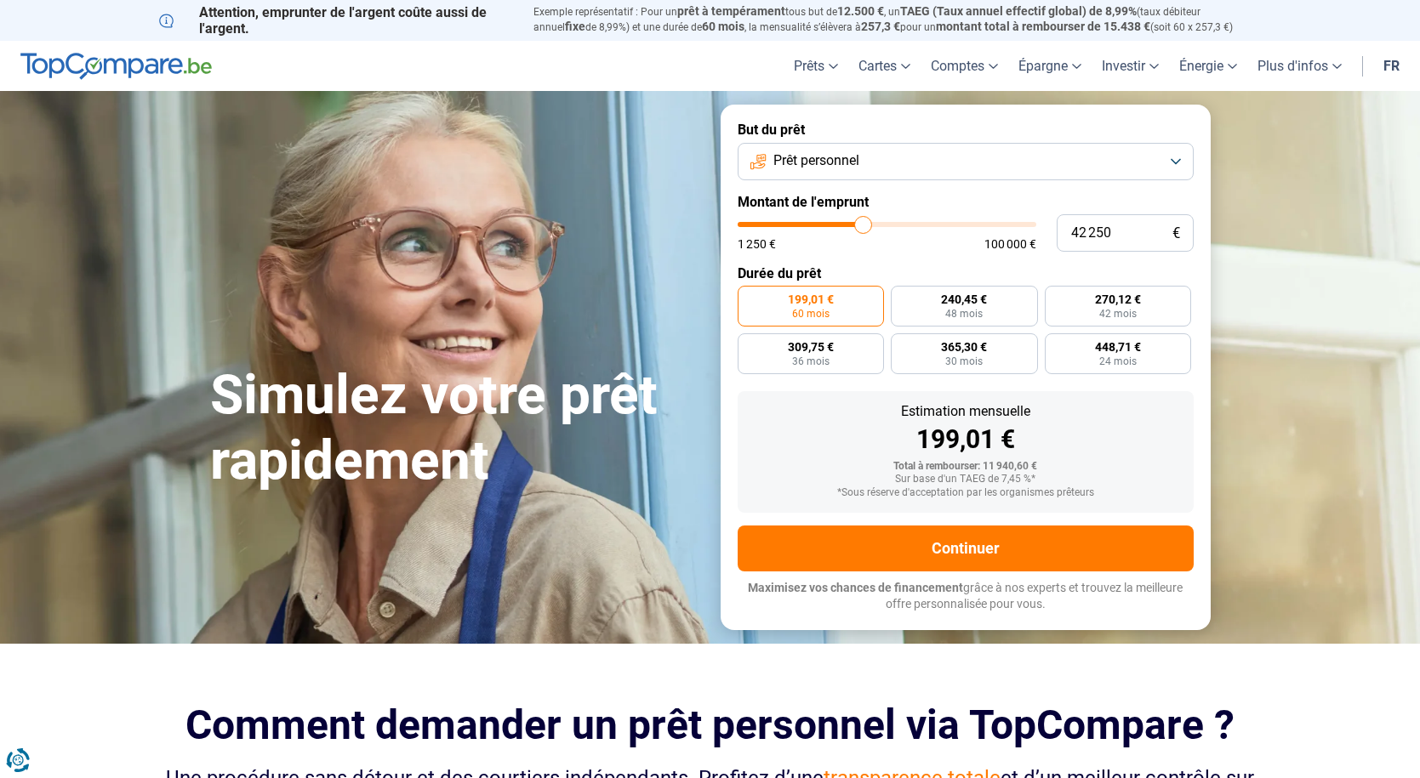
type input "42 750"
type input "42750"
type input "43 000"
type input "43000"
type input "44 250"
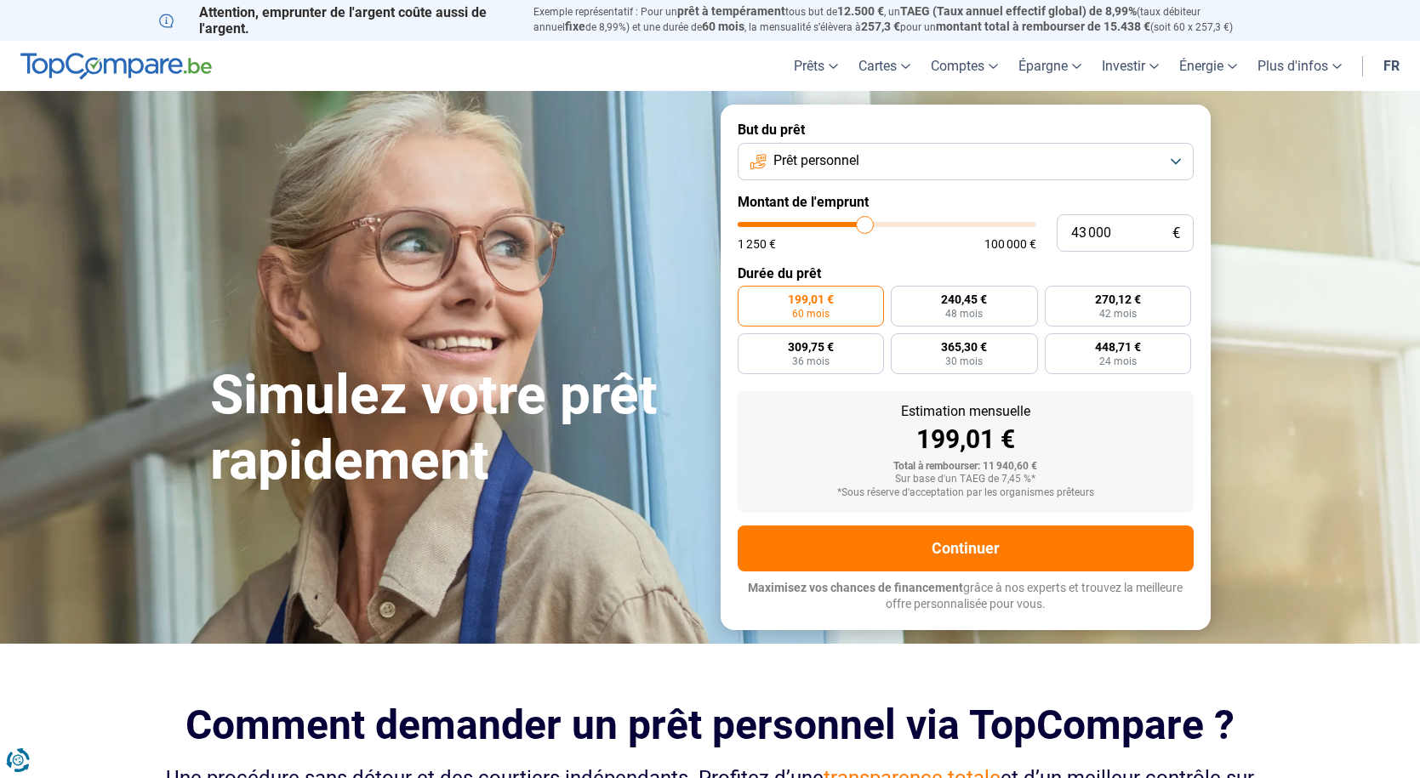
type input "44250"
type input "45 250"
drag, startPoint x: 766, startPoint y: 222, endPoint x: 873, endPoint y: 235, distance: 107.1
type input "45750"
click at [873, 227] on input "range" at bounding box center [887, 224] width 299 height 5
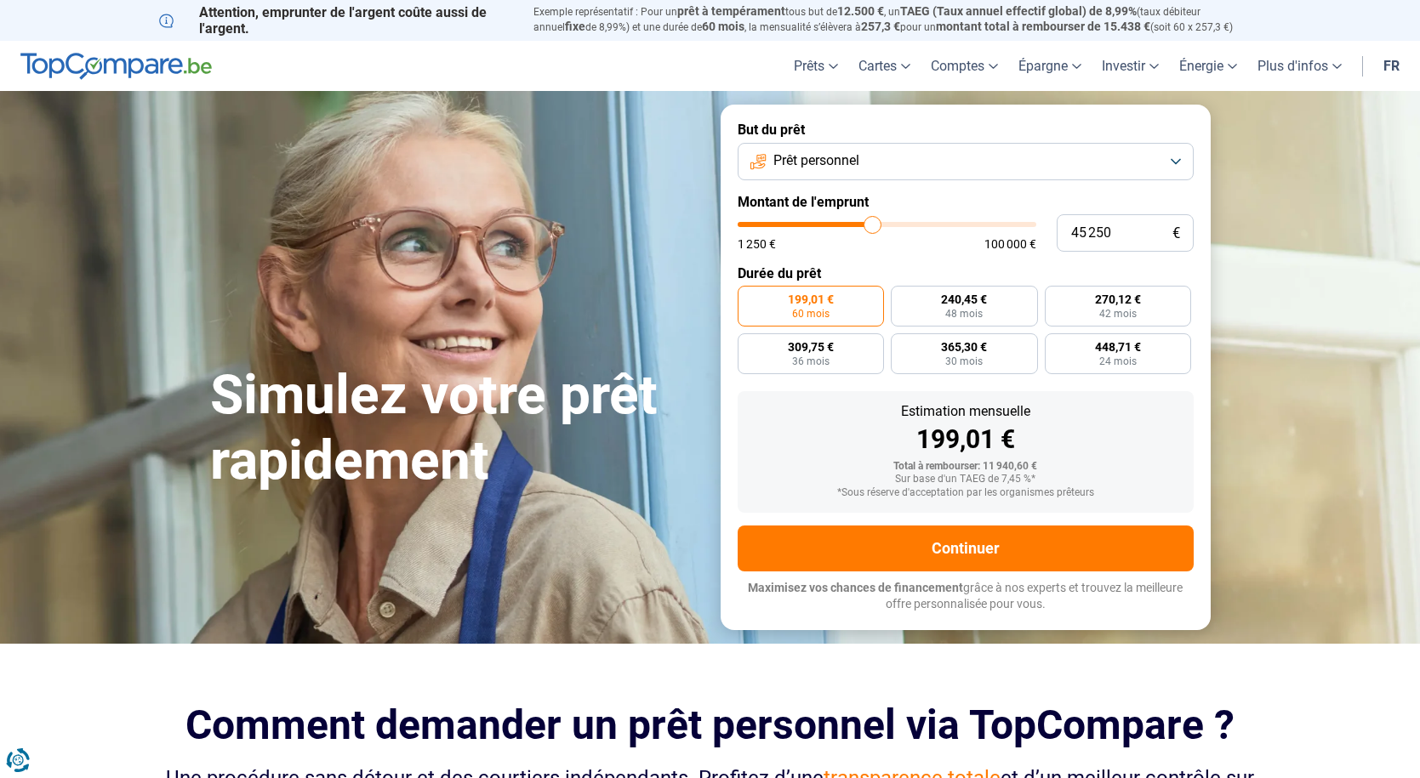
type input "45 750"
radio input "false"
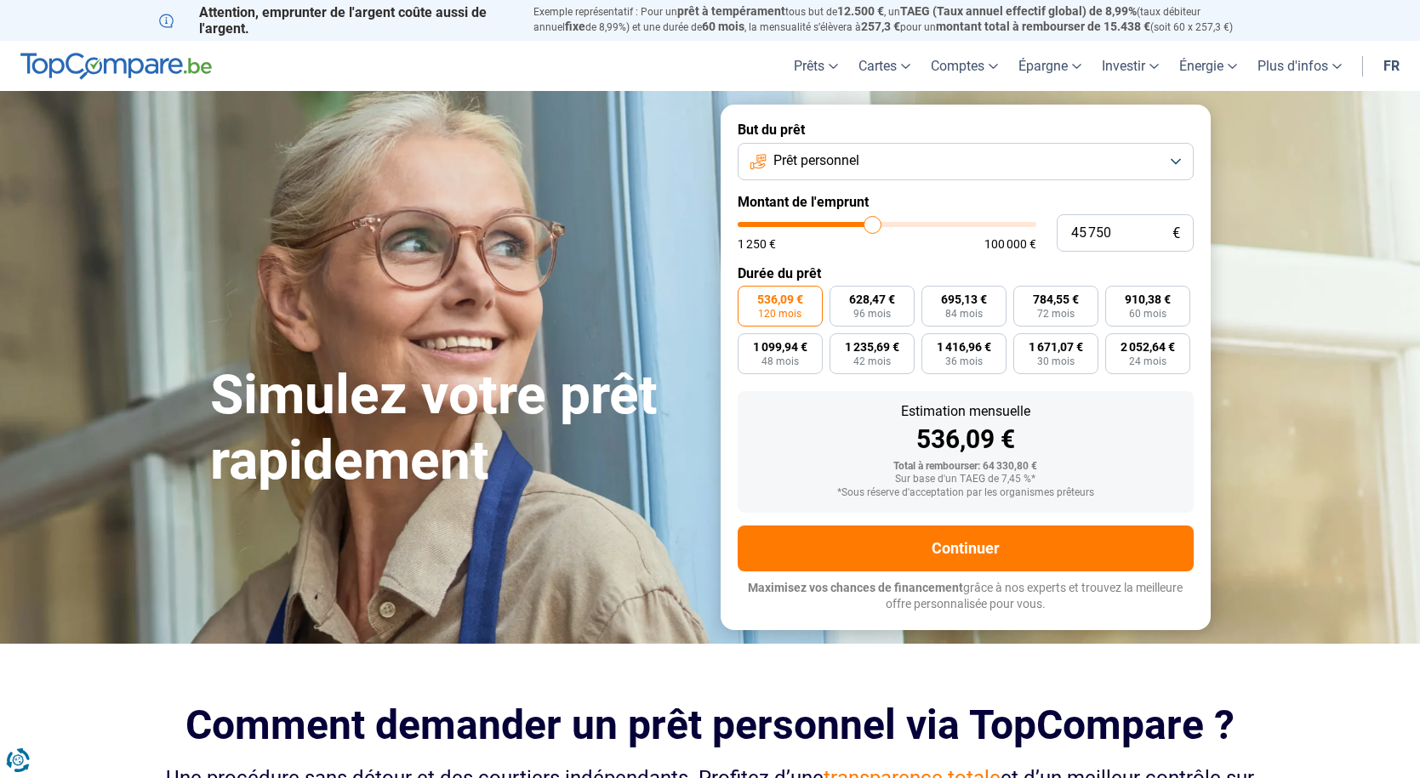
click at [878, 236] on div "1 250 € 100 000 €" at bounding box center [887, 236] width 299 height 28
type input "46 000"
type input "46000"
type input "46 750"
type input "46750"
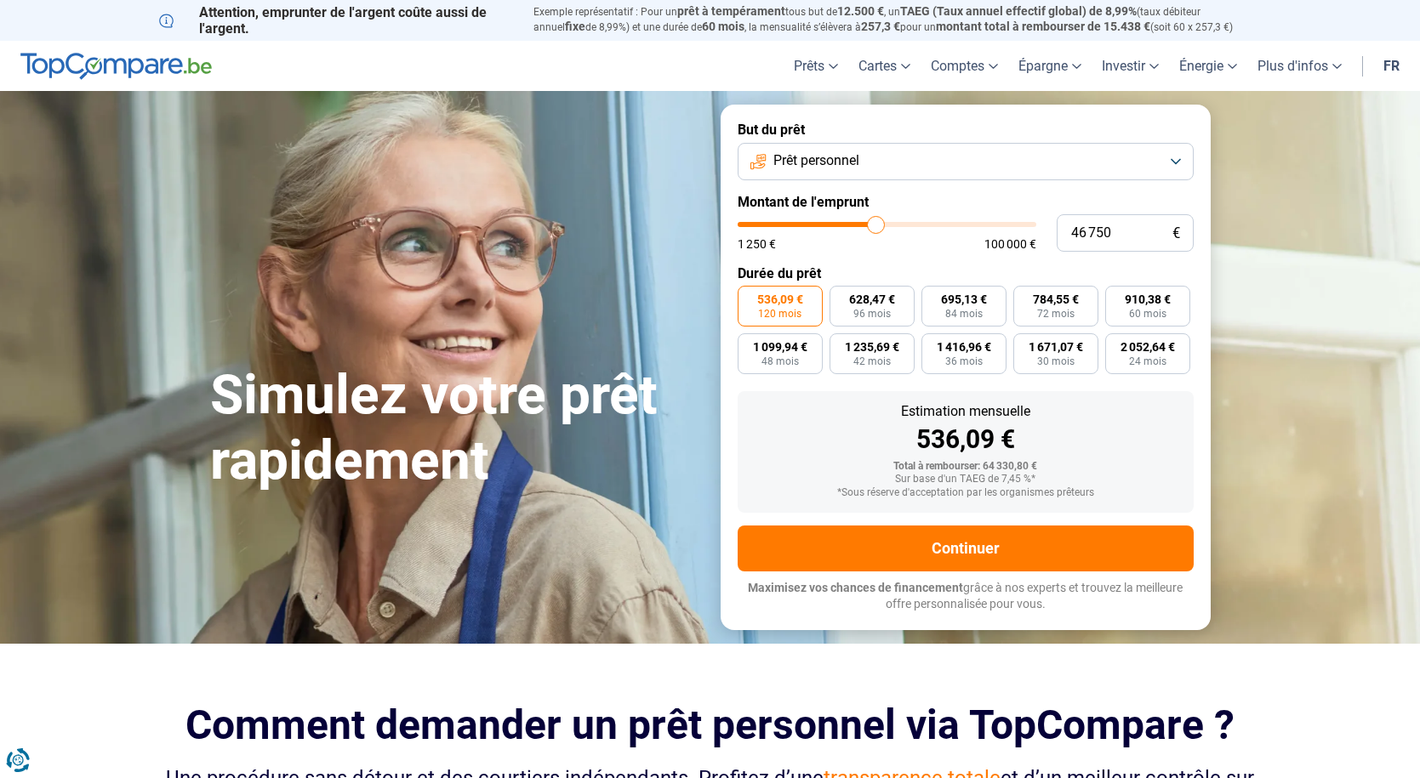
type input "47 000"
type input "47000"
type input "47 500"
type input "47500"
type input "48 000"
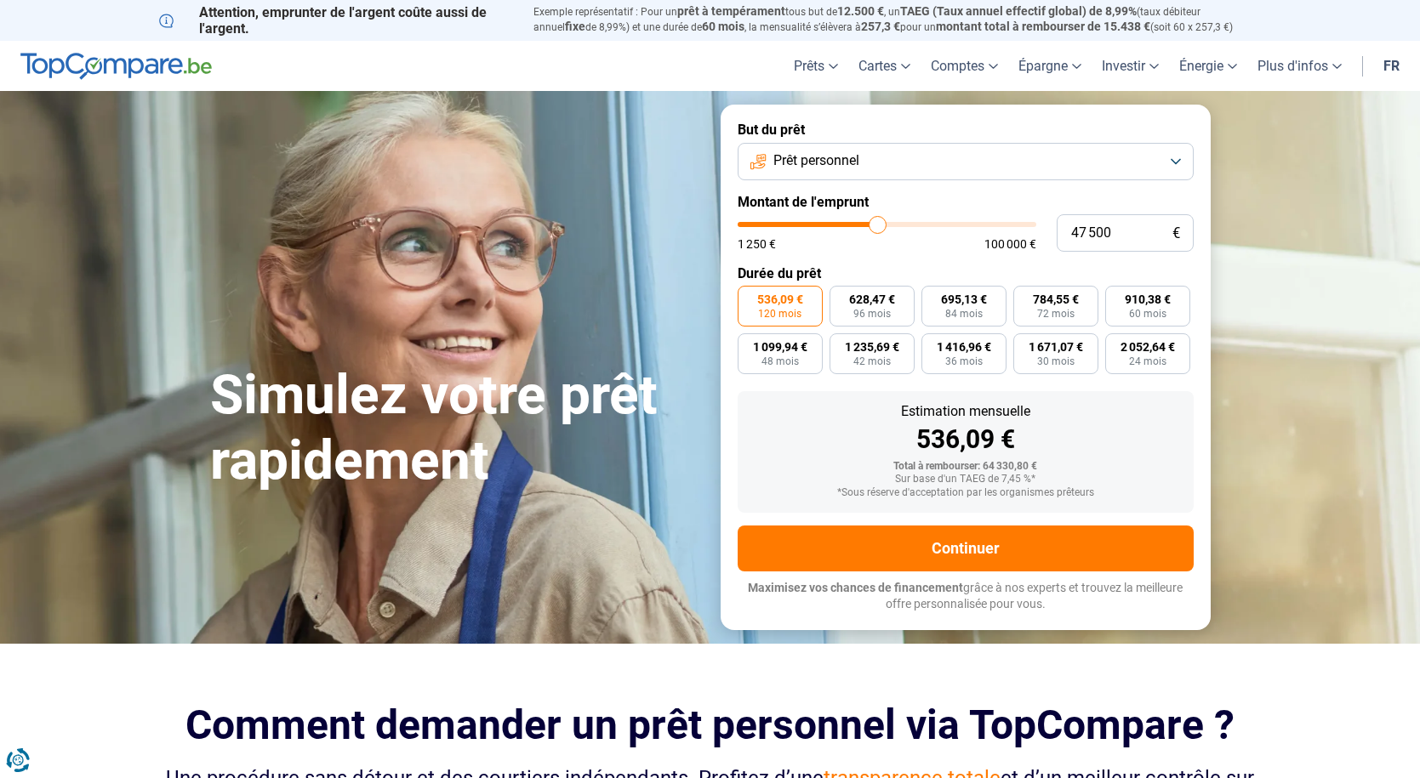
type input "48000"
type input "48 250"
type input "48250"
type input "48 500"
type input "48500"
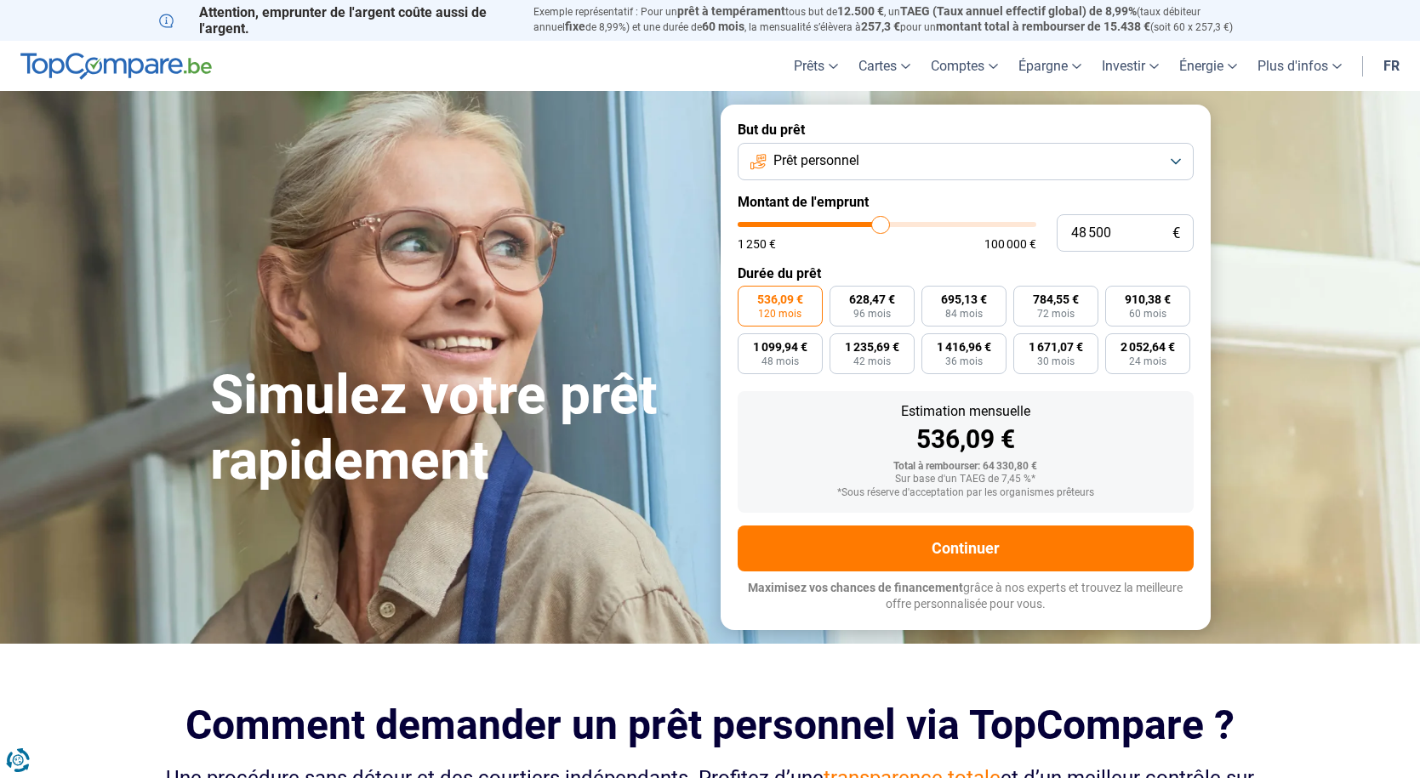
type input "48 750"
type input "48750"
type input "49 500"
type input "49500"
type input "49 750"
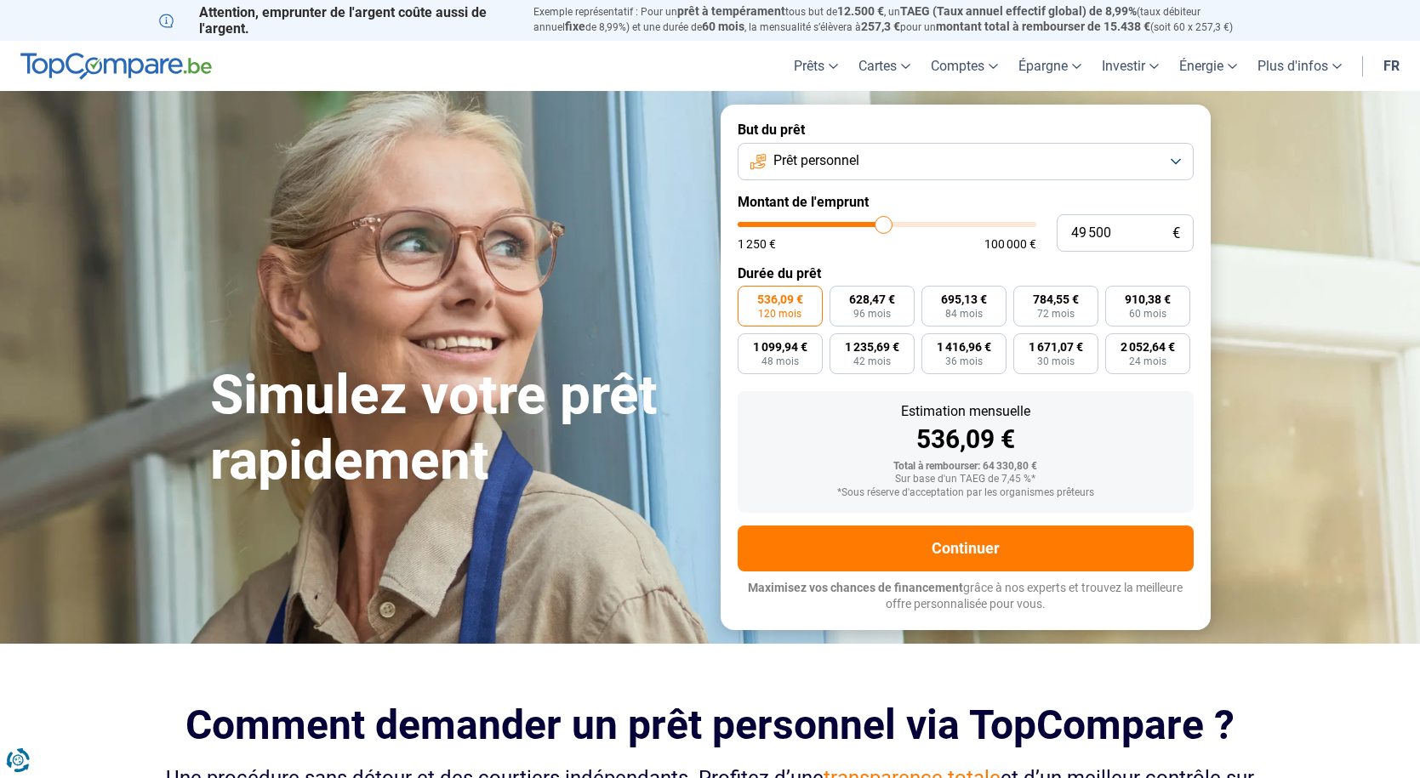
type input "49750"
type input "50 250"
type input "50250"
type input "50 500"
type input "50500"
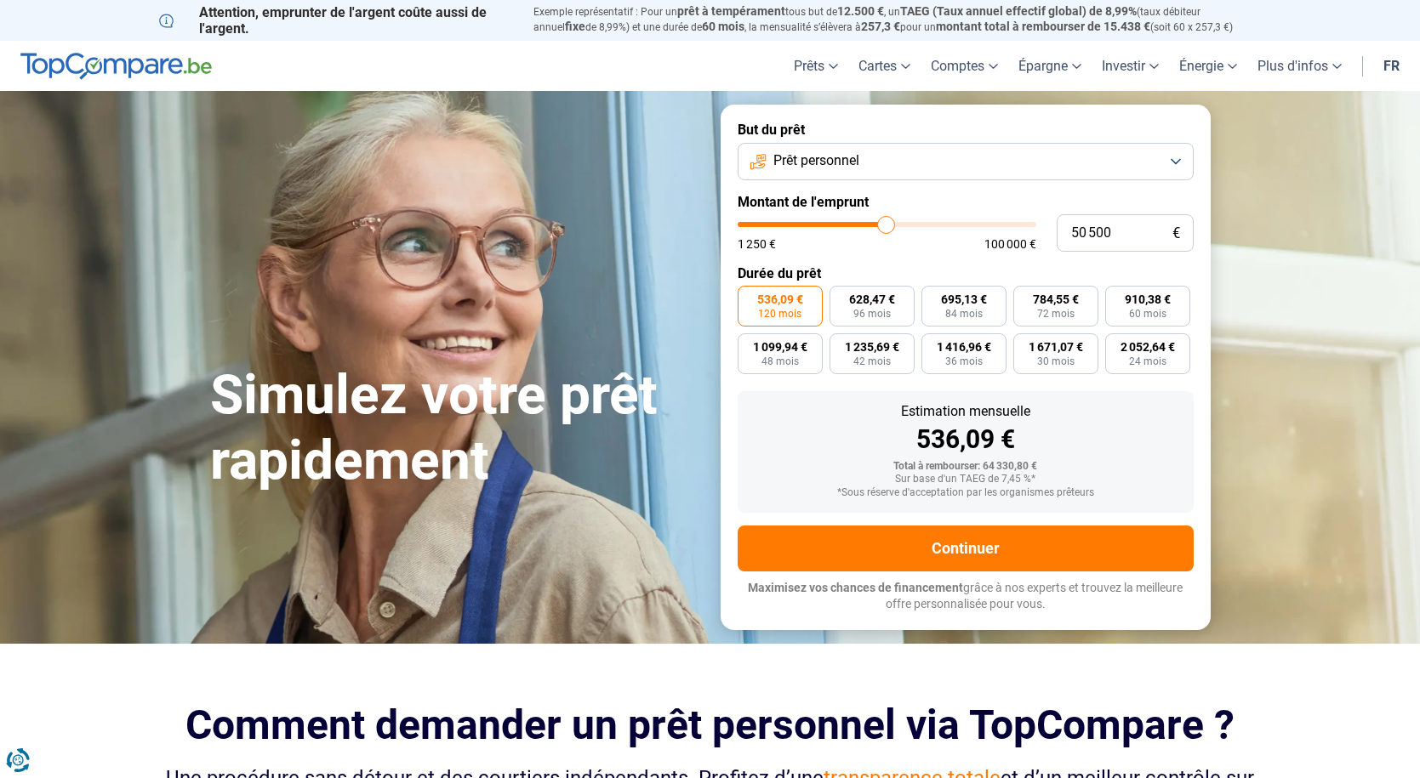
type input "51 250"
type input "51250"
type input "52 000"
type input "52000"
type input "52 750"
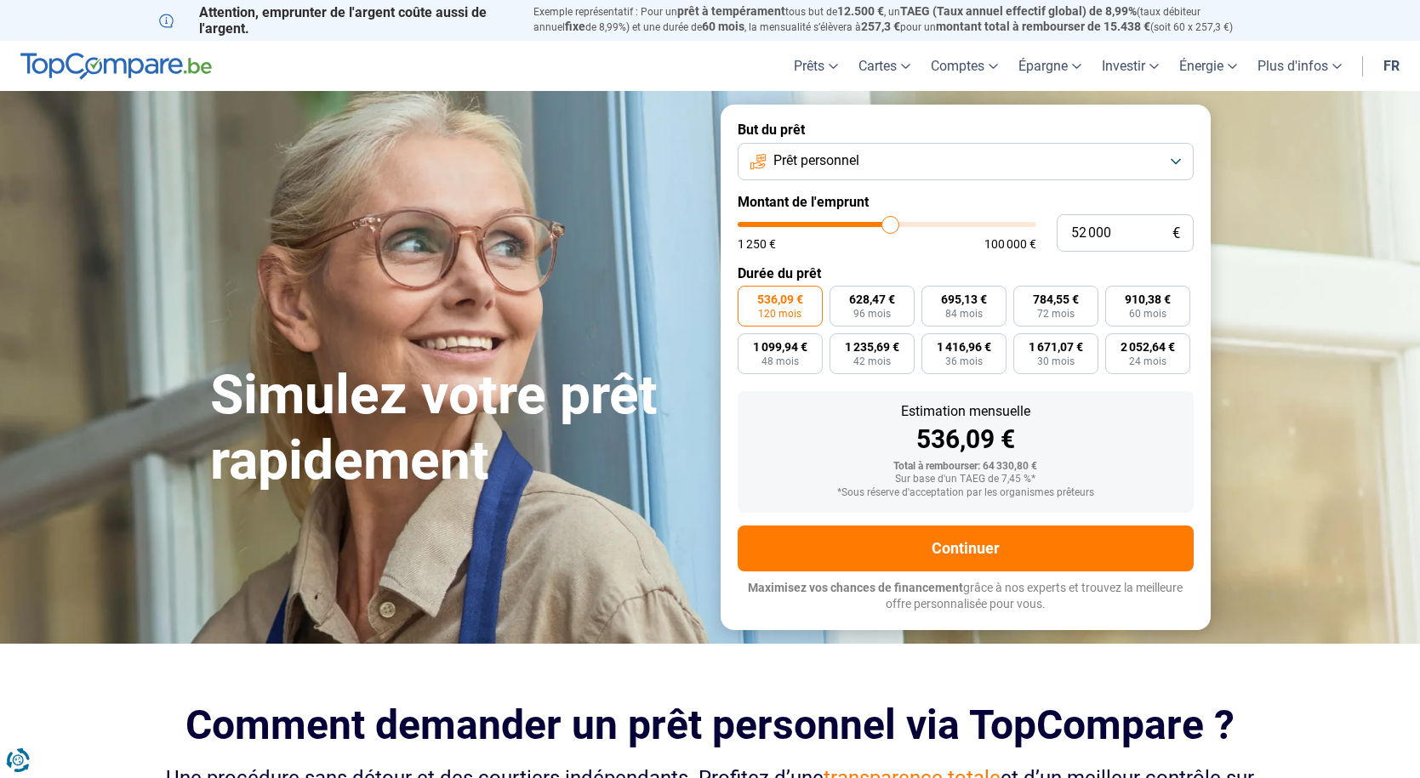
type input "52750"
type input "53 000"
type input "53000"
type input "53 250"
type input "53250"
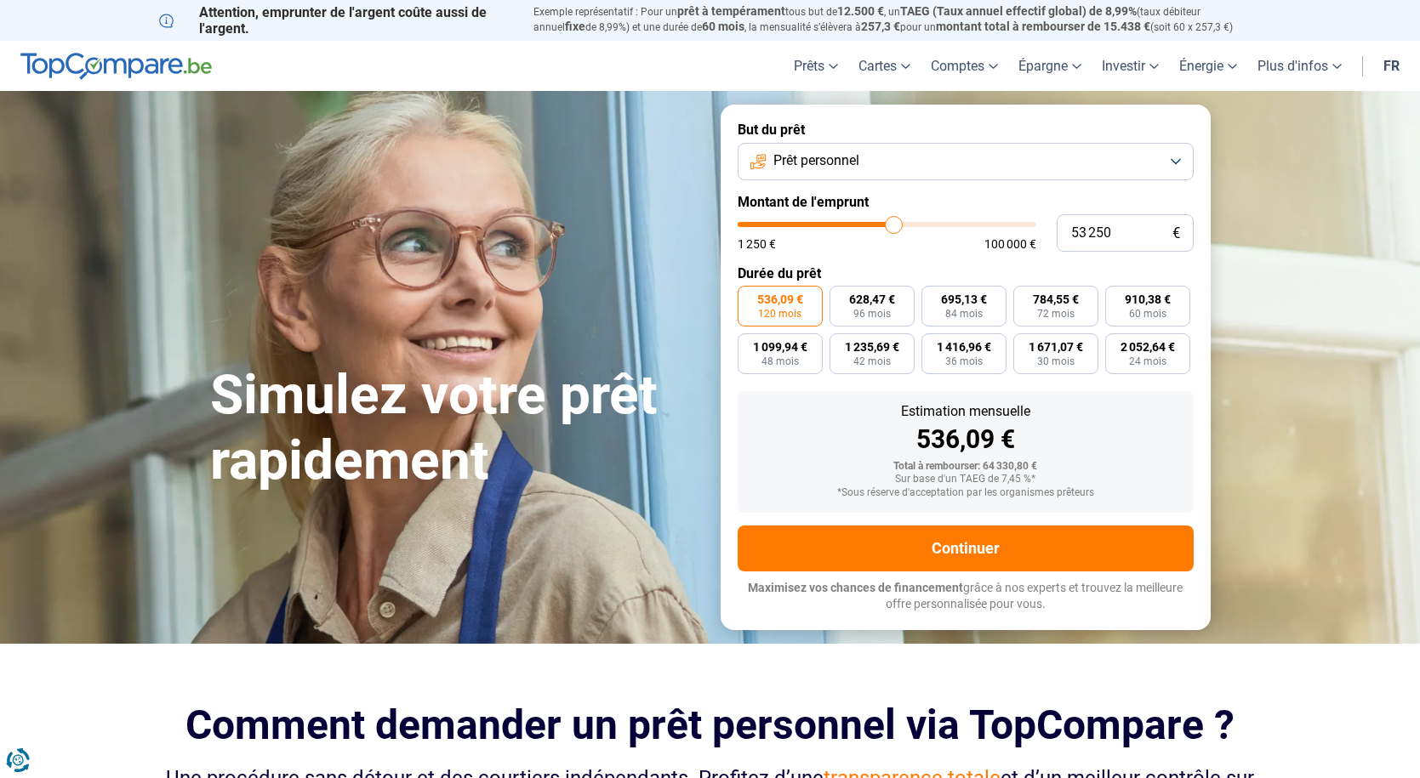
type input "54 000"
type input "54000"
type input "55 000"
type input "55000"
type input "56 250"
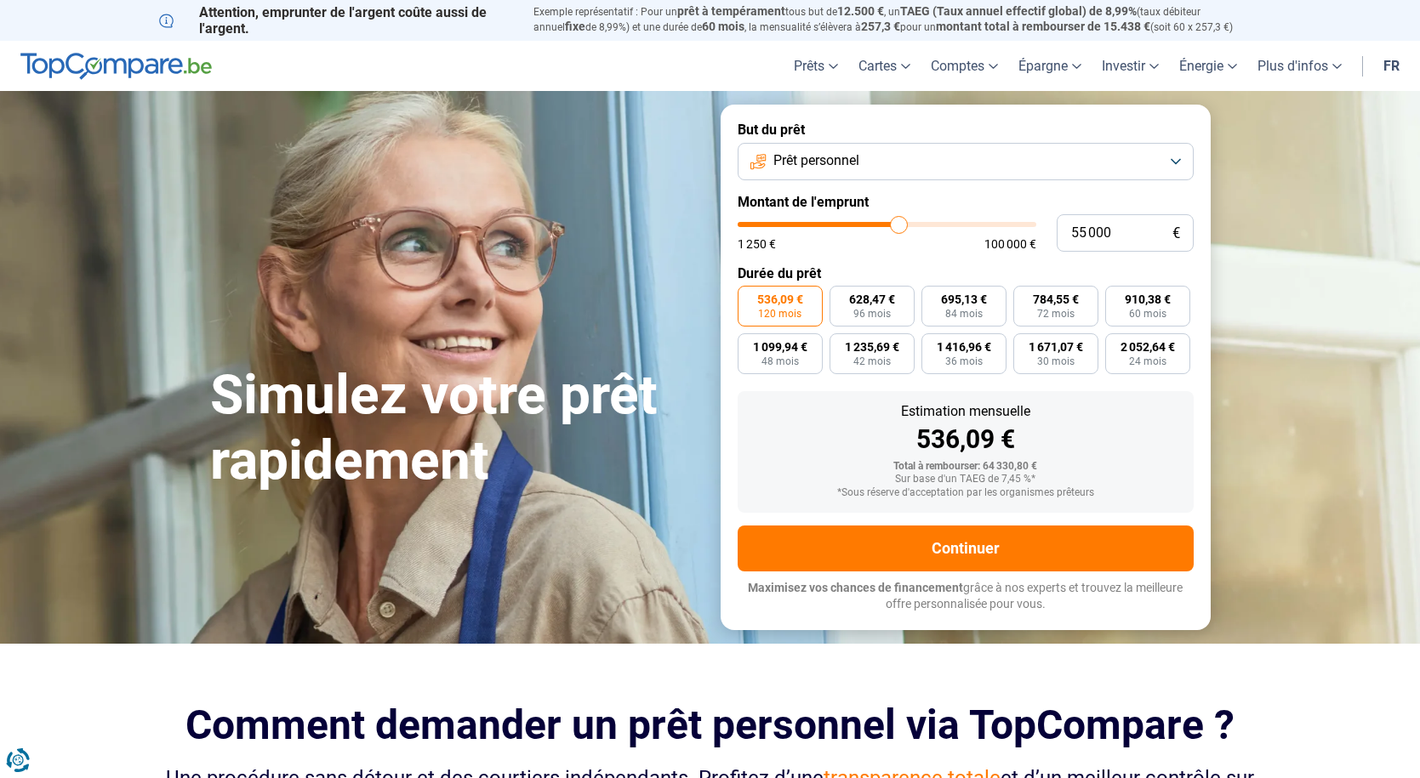
type input "56250"
type input "57 000"
type input "57000"
type input "57 250"
type input "57250"
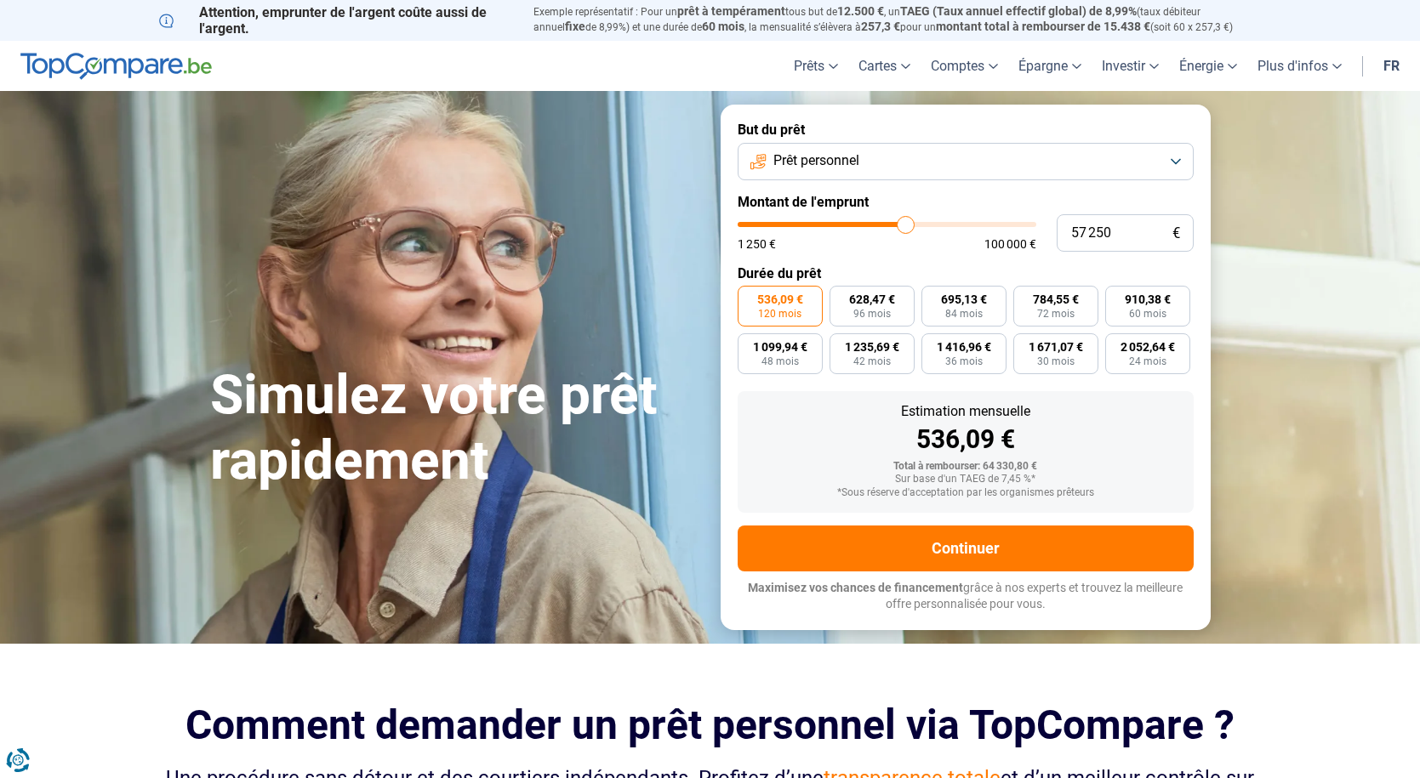
type input "57 750"
type input "57750"
type input "58 500"
type input "58500"
type input "58 750"
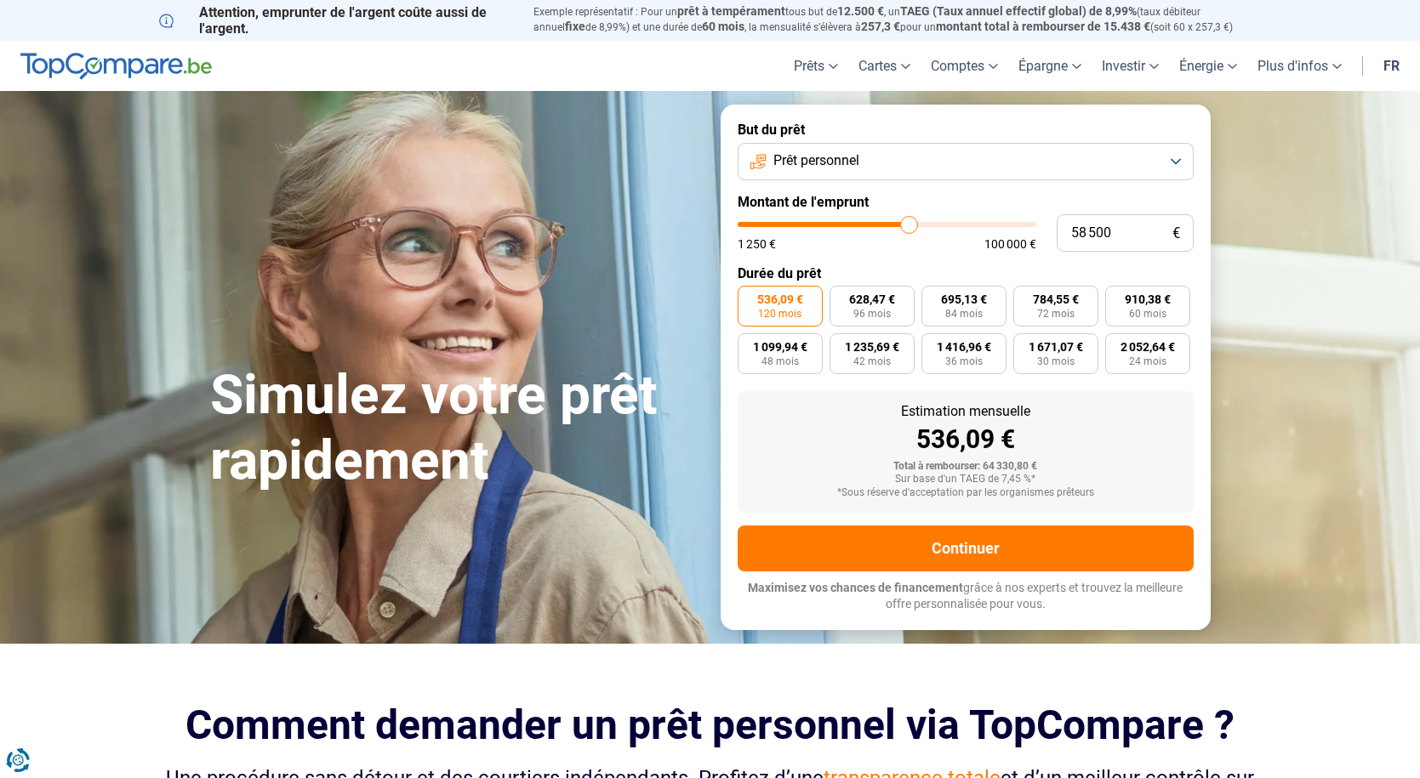
type input "58750"
type input "59 000"
type input "59000"
type input "59 250"
type input "59250"
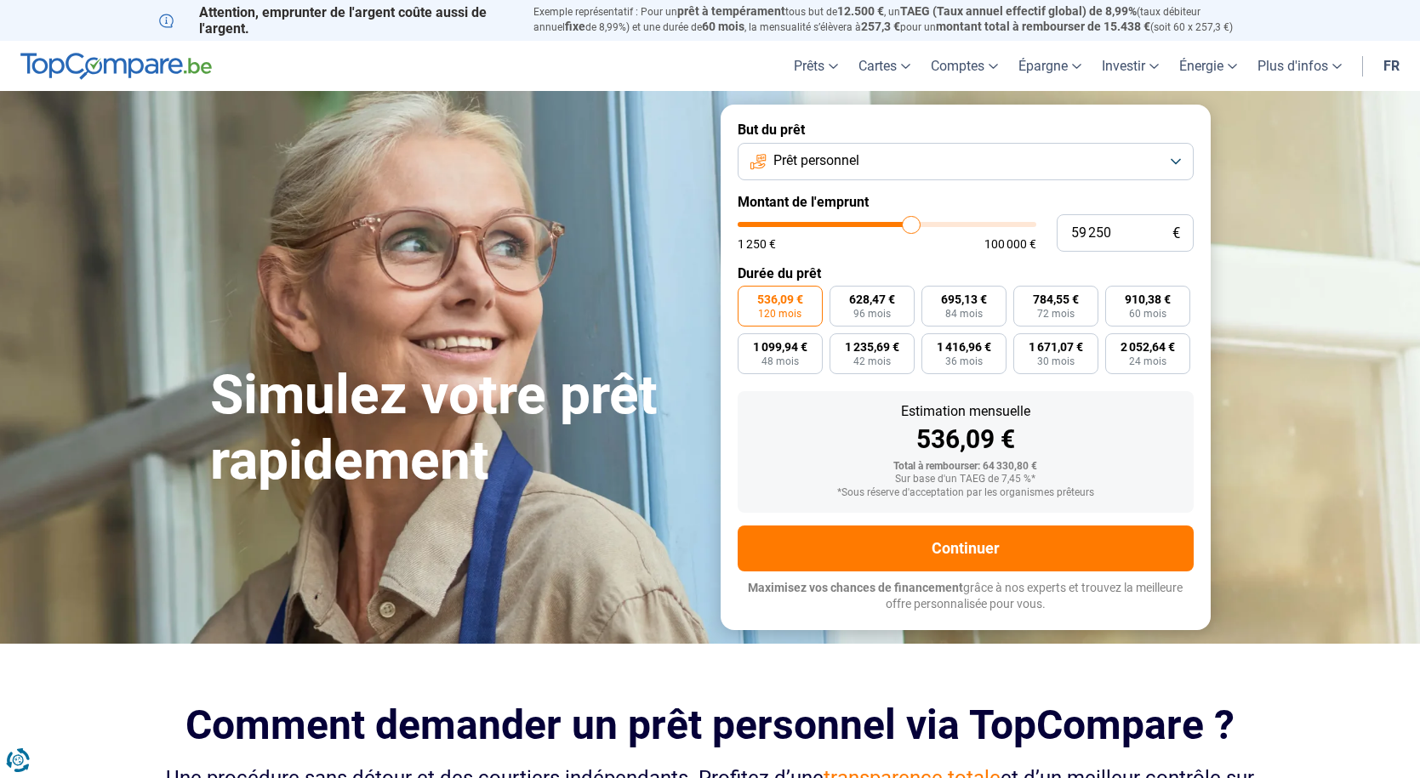
type input "59 500"
type input "59500"
type input "60 500"
type input "60500"
type input "61 000"
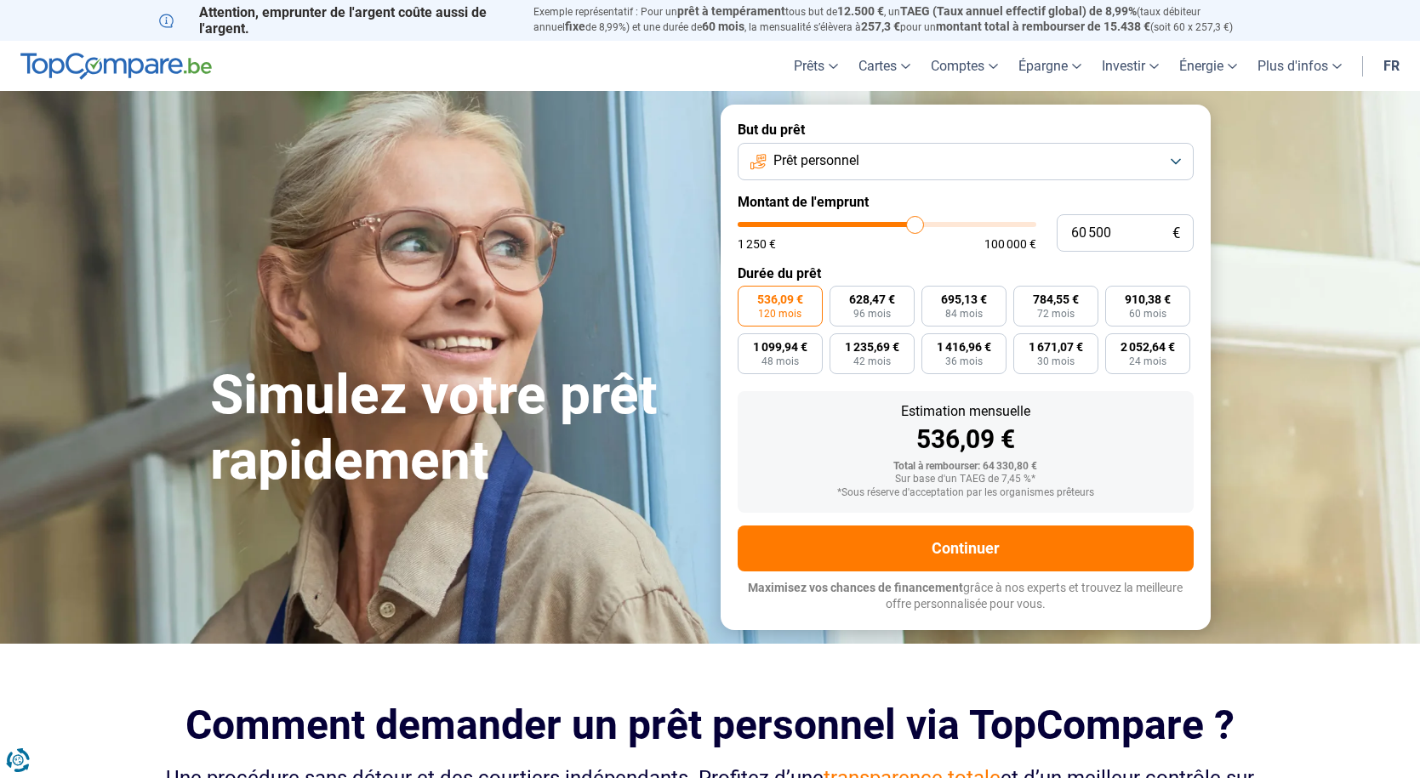
type input "61000"
drag, startPoint x: 871, startPoint y: 225, endPoint x: 914, endPoint y: 226, distance: 42.5
click at [914, 226] on input "range" at bounding box center [887, 224] width 299 height 5
click at [901, 225] on input "range" at bounding box center [887, 224] width 299 height 5
click at [908, 225] on input "range" at bounding box center [887, 224] width 299 height 5
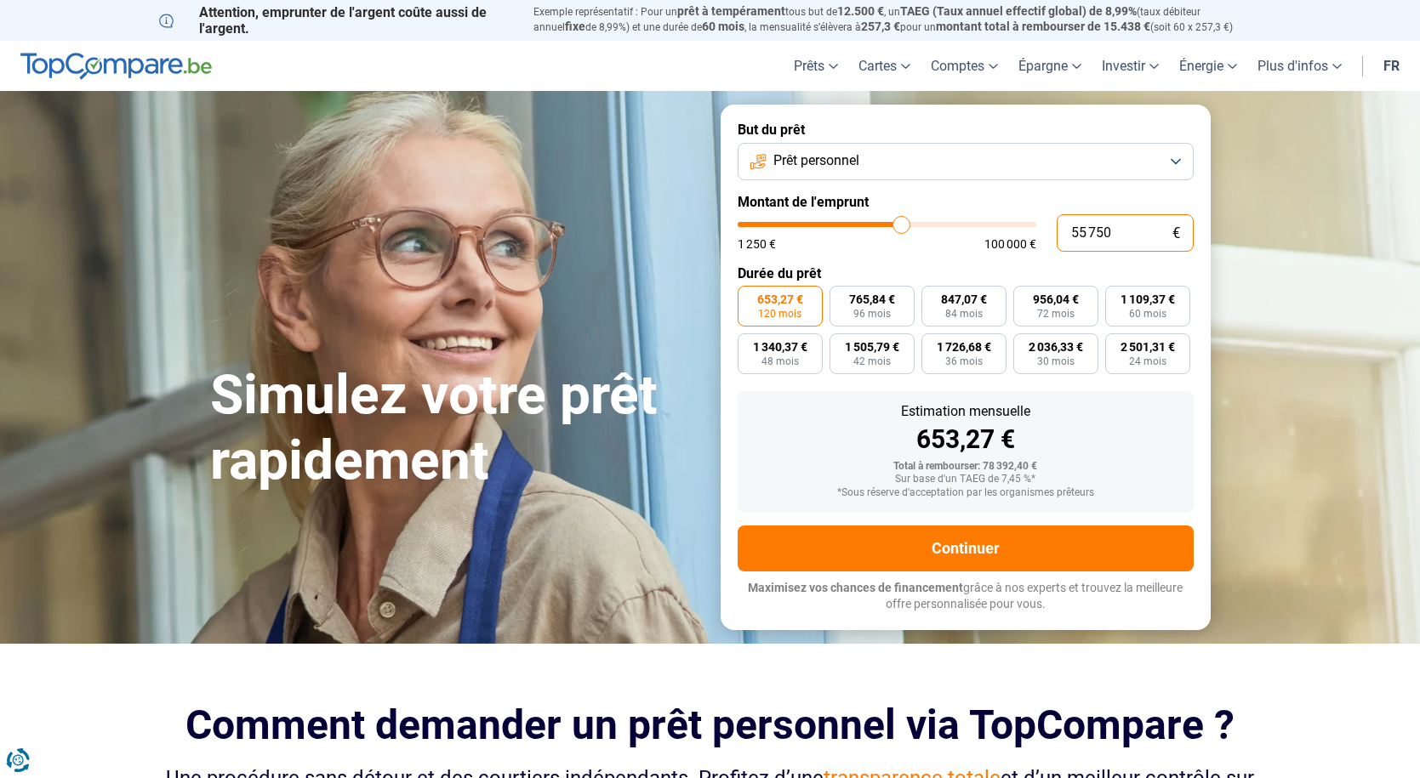
click at [1121, 235] on input "55 750" at bounding box center [1124, 232] width 137 height 37
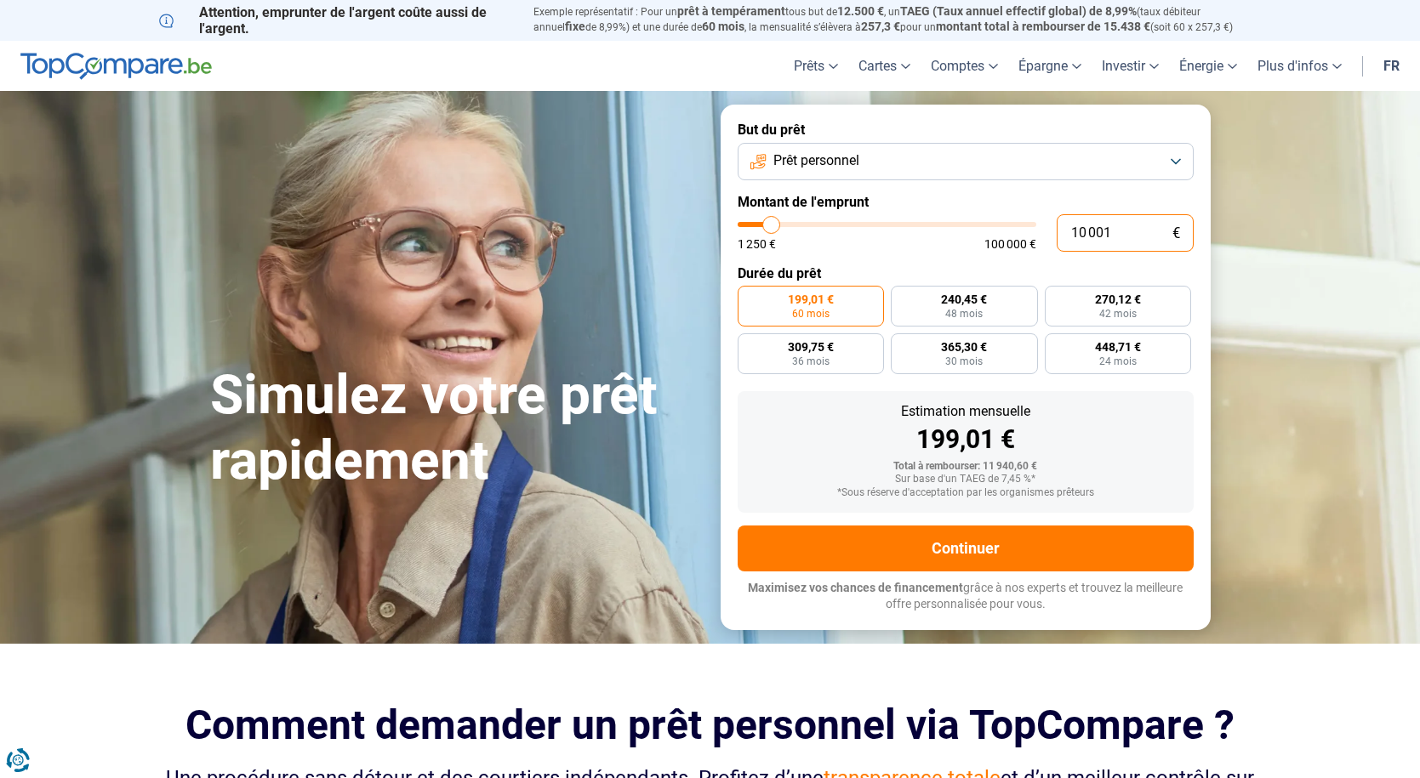
click at [1120, 229] on input "10 001" at bounding box center [1124, 232] width 137 height 37
type input "1 000"
type input "1250"
type input "100"
type input "1250"
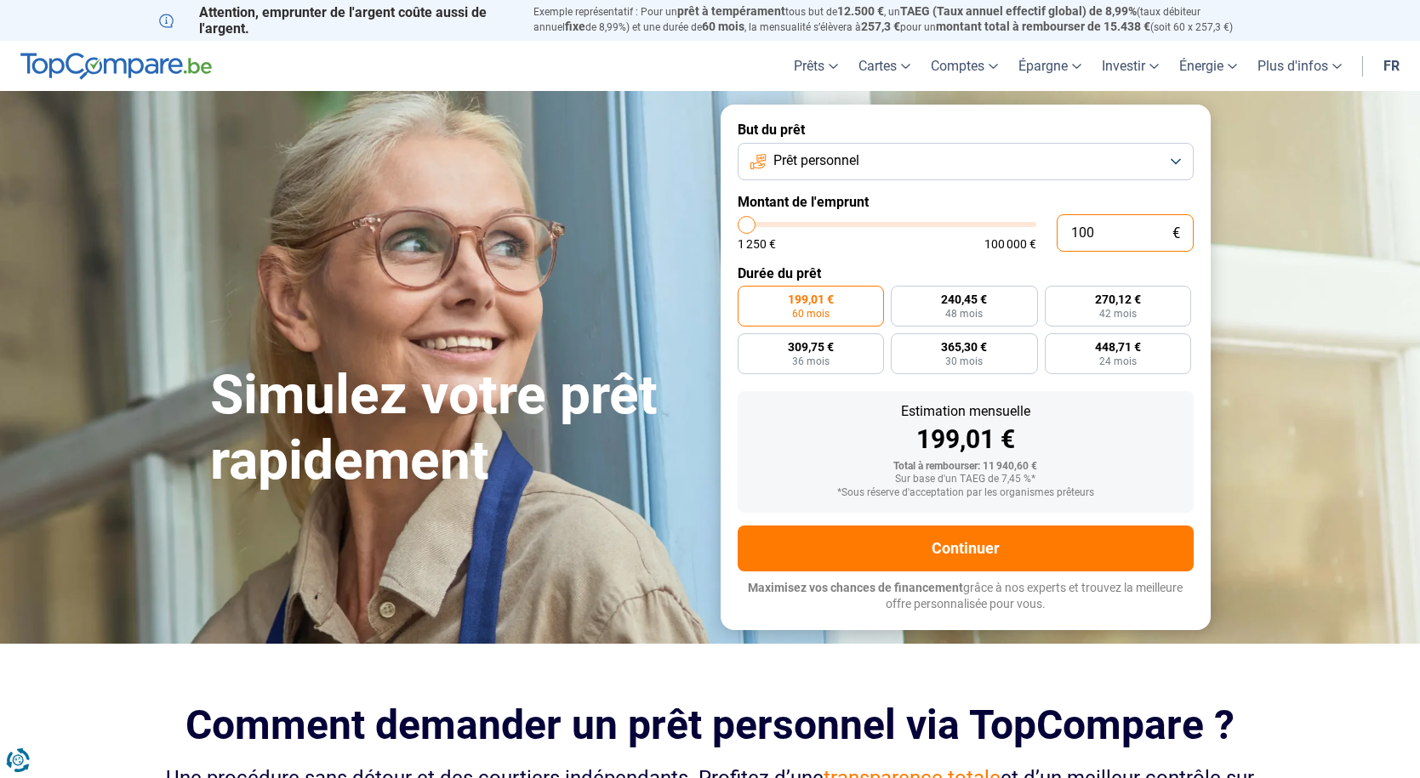
type input "10"
type input "1250"
type input "1"
type input "1250"
type input "0"
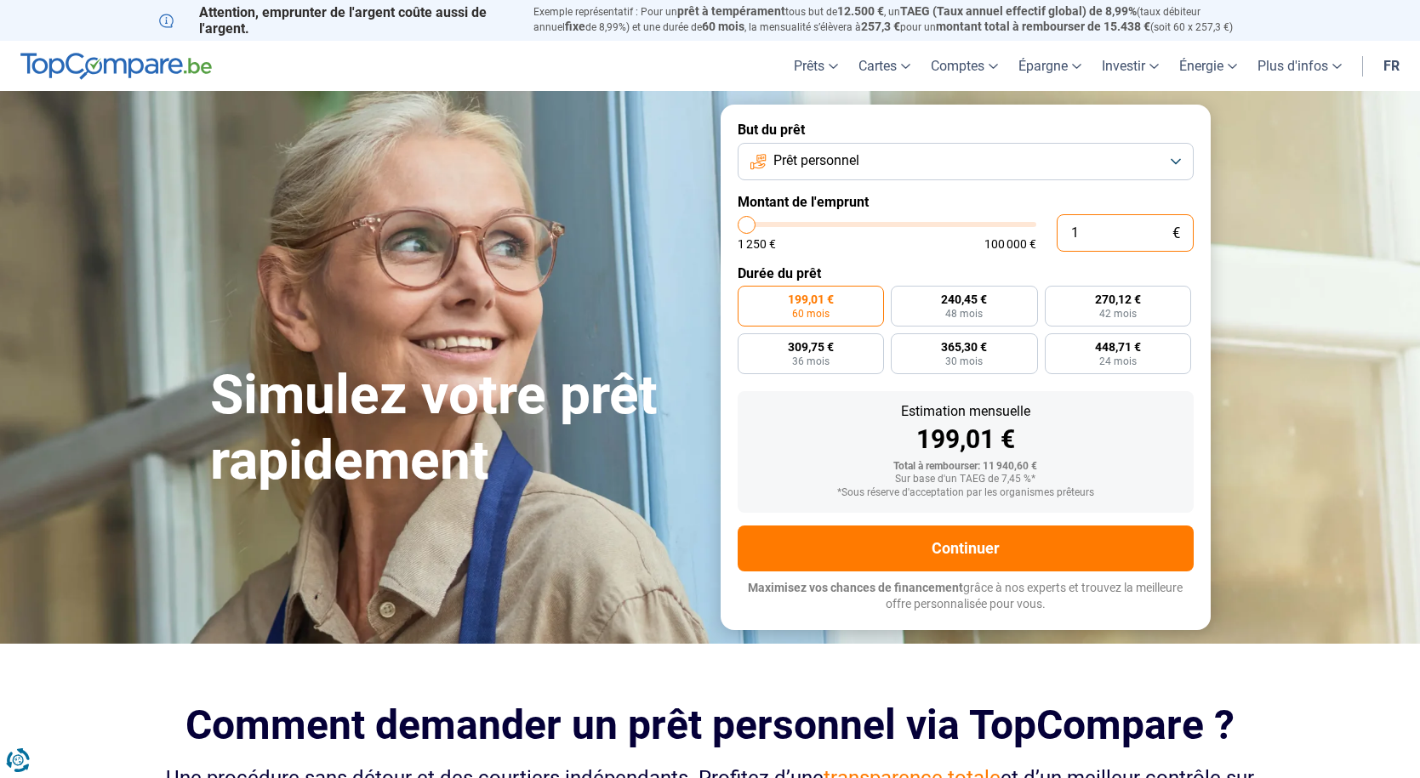
type input "1250"
type input "1 250"
type input "1250"
radio input "true"
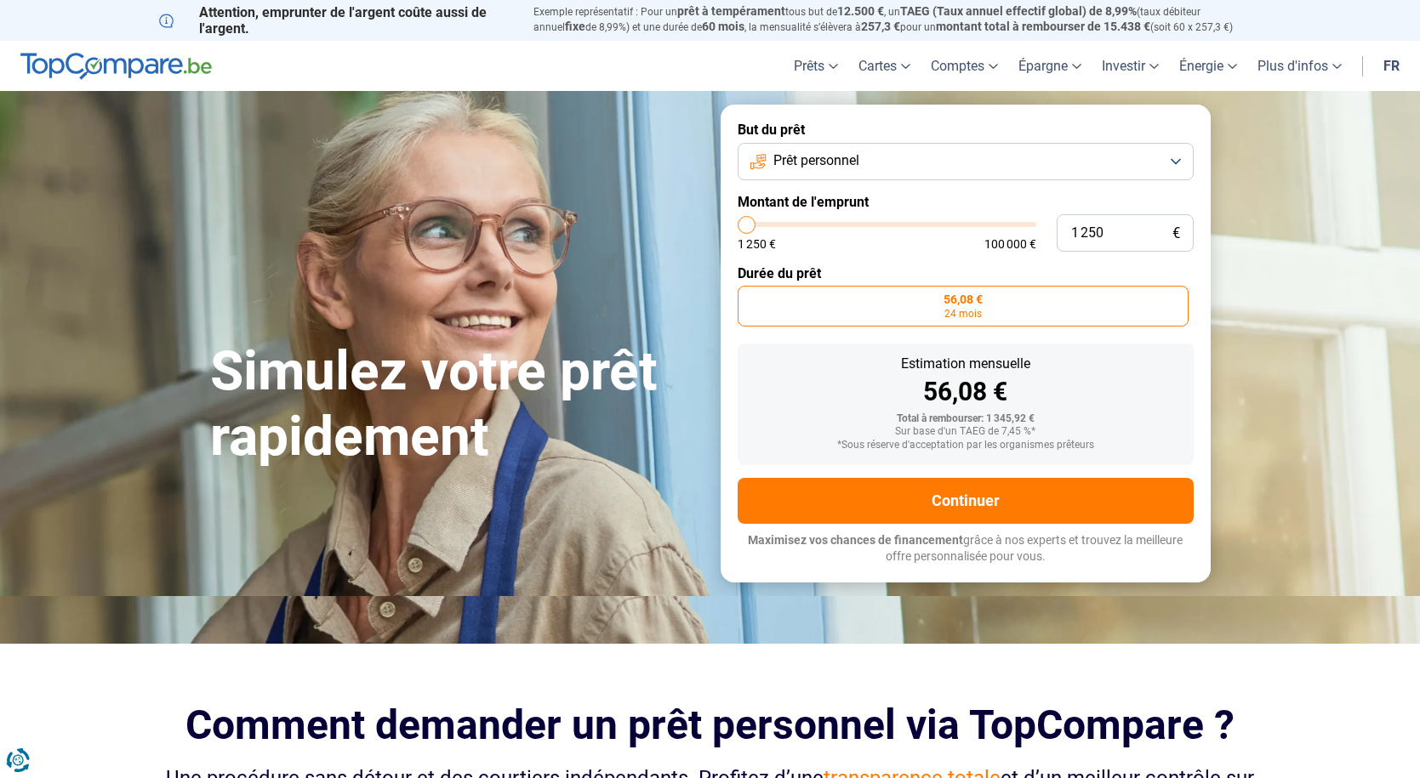
click at [1173, 164] on button "Prêt personnel" at bounding box center [966, 161] width 456 height 37
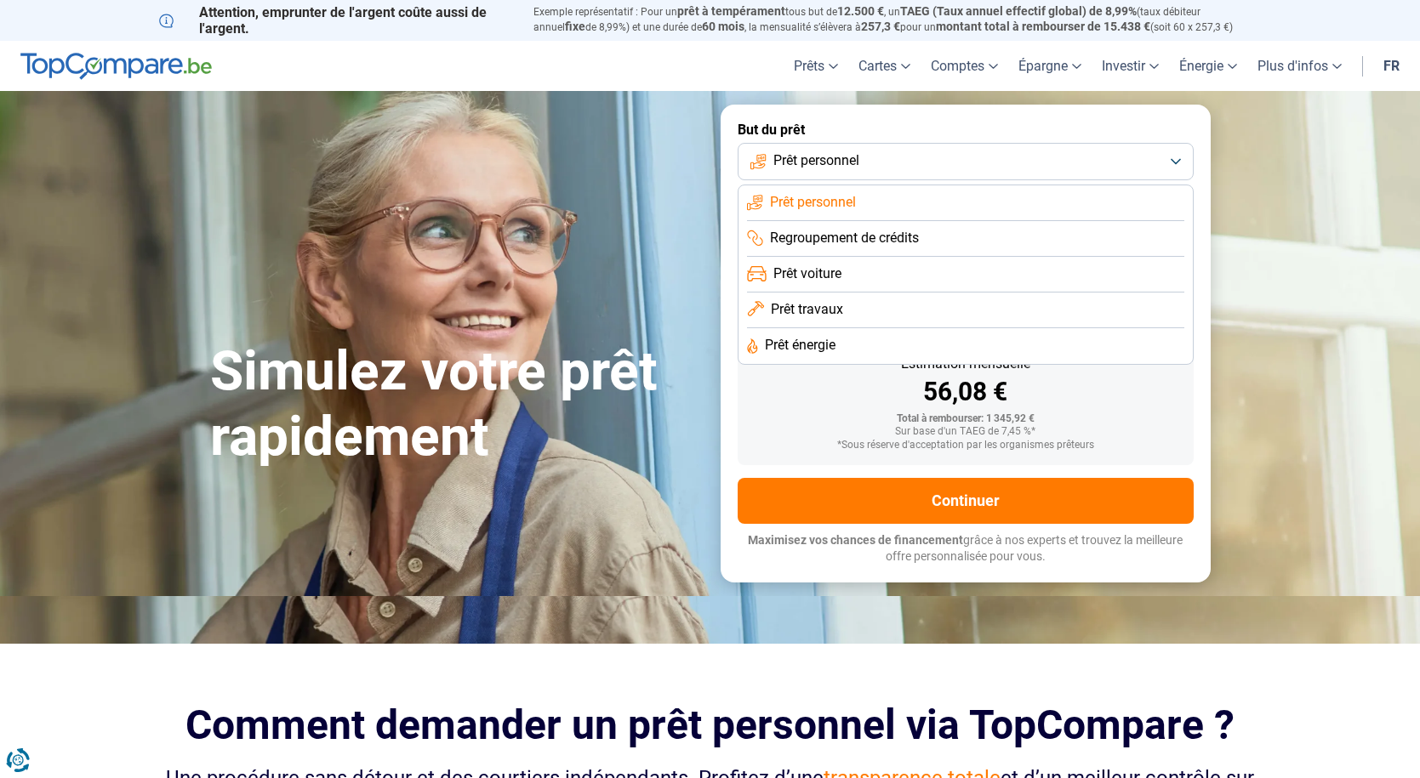
click at [1382, 280] on section "Simulez votre prêt rapidement Simulez votre prêt rapidement But du prêt Prêt pe…" at bounding box center [710, 343] width 1420 height 504
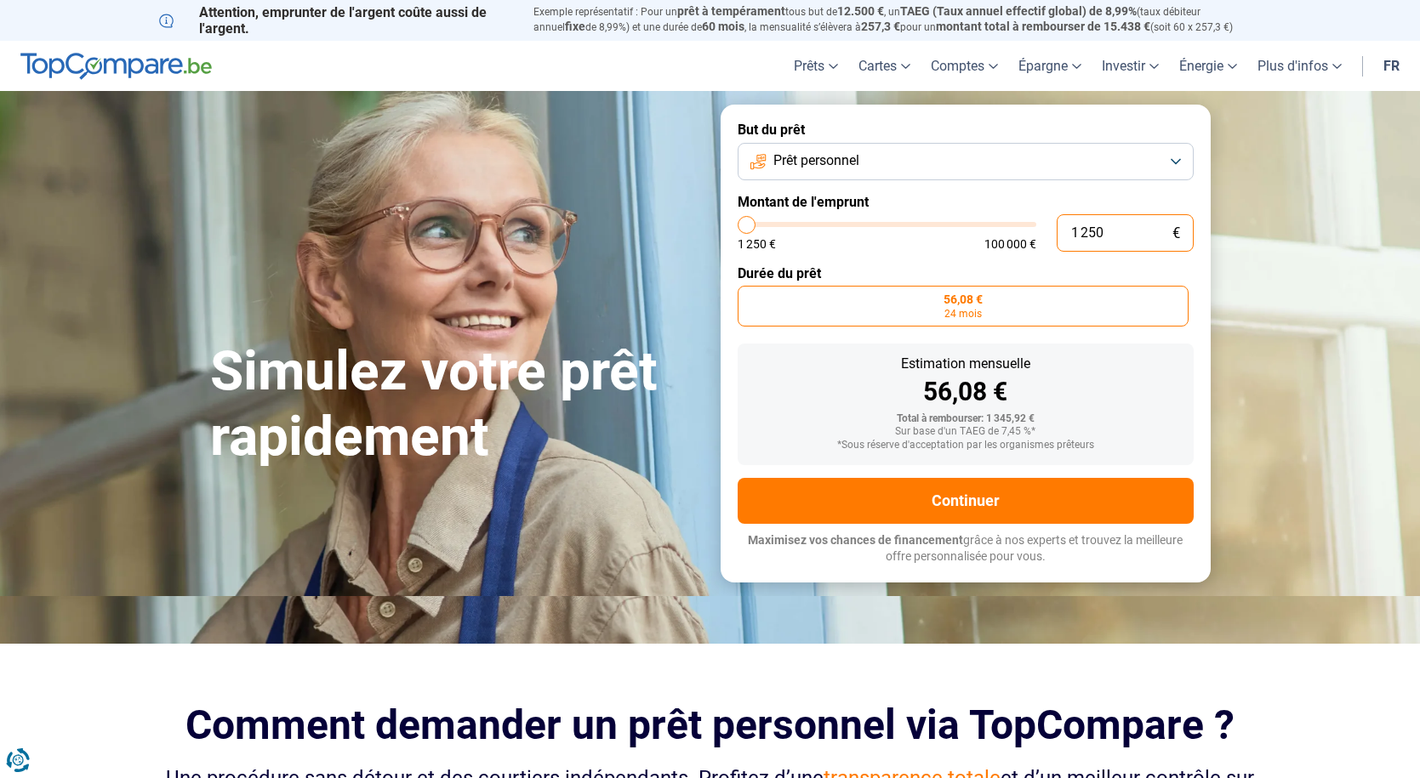
click at [1147, 229] on input "1 250" at bounding box center [1124, 232] width 137 height 37
type input "125"
type input "1250"
type input "12"
type input "1250"
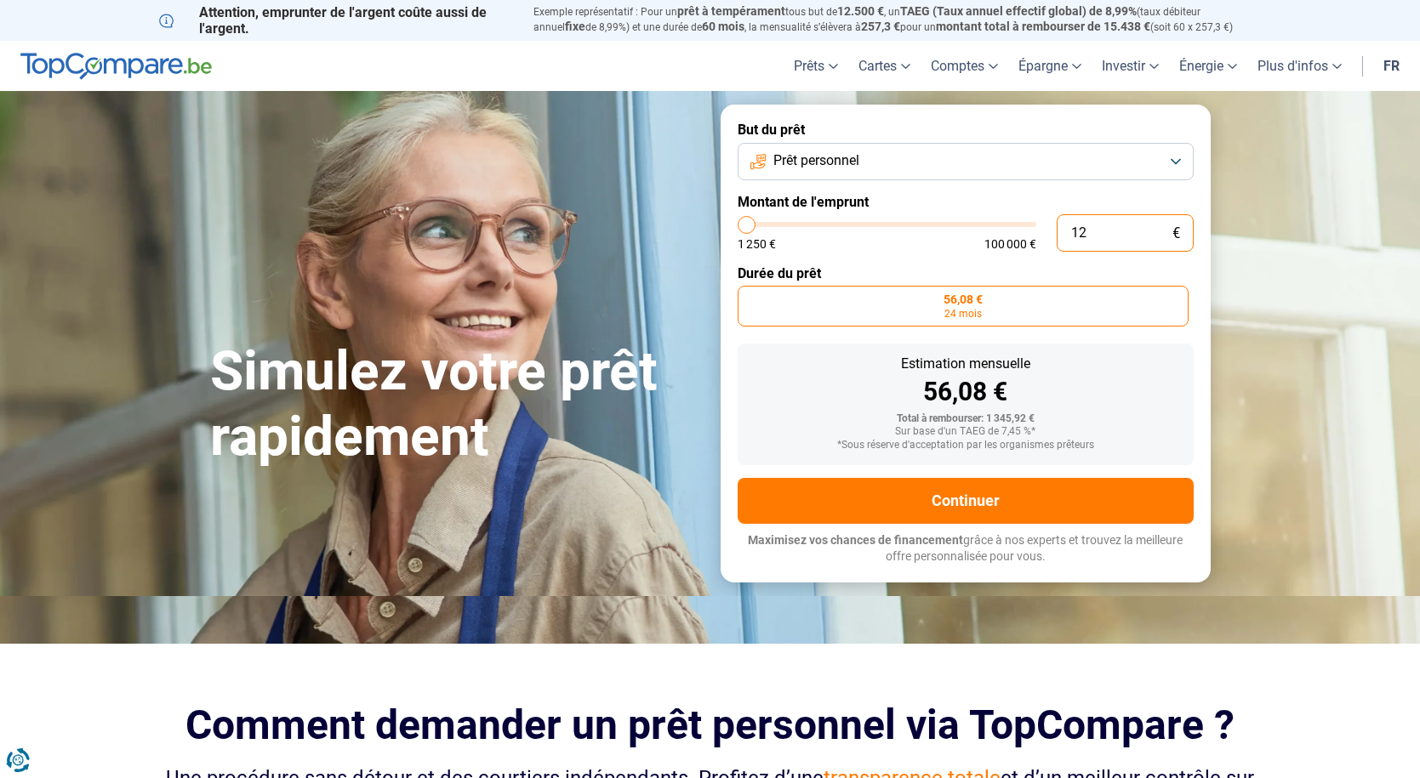
type input "1"
type input "1250"
type input "0"
type input "1250"
type input "6"
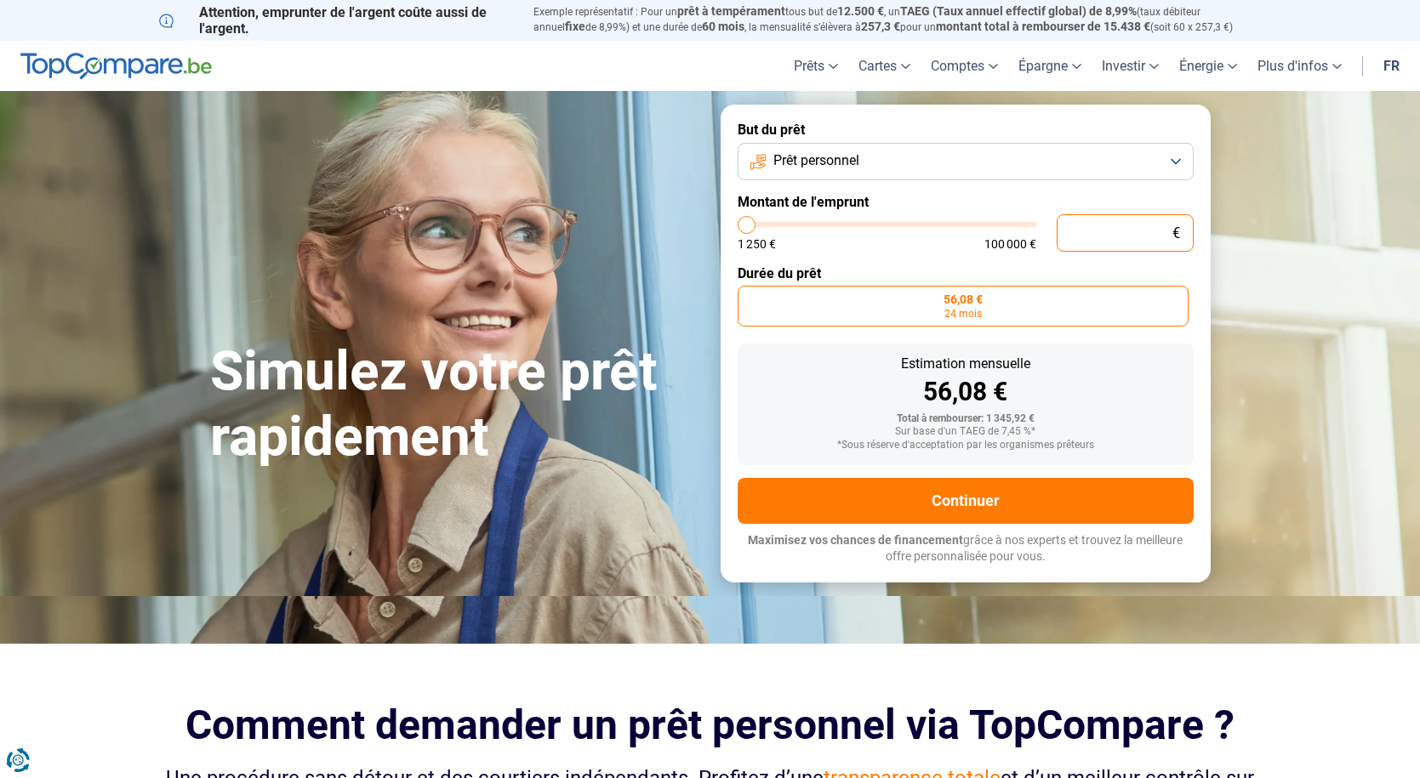
type input "1250"
type input "60"
type input "1250"
type input "600"
type input "1250"
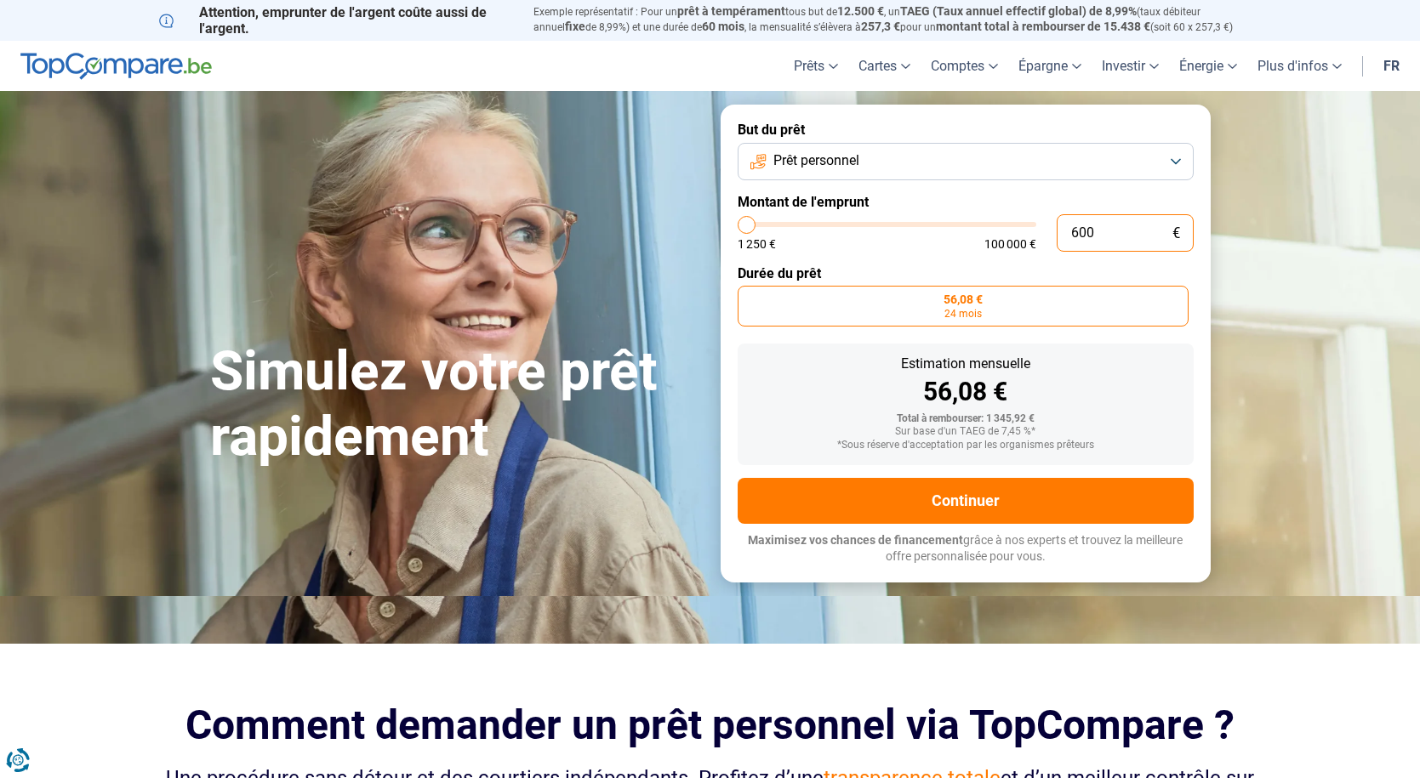
type input "6 000"
type input "6000"
type input "60 000"
type input "60000"
radio input "false"
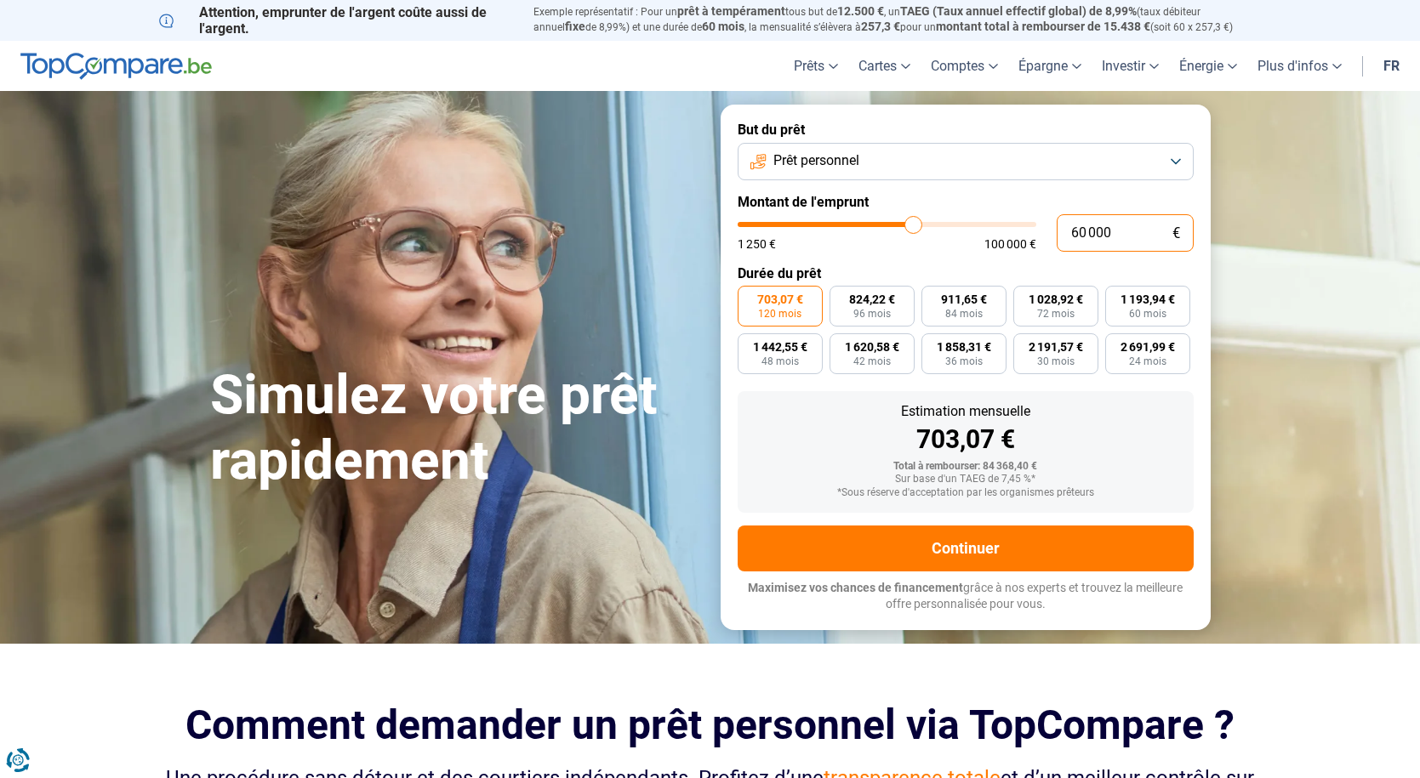
type input "60 000"
